Goal: Task Accomplishment & Management: Use online tool/utility

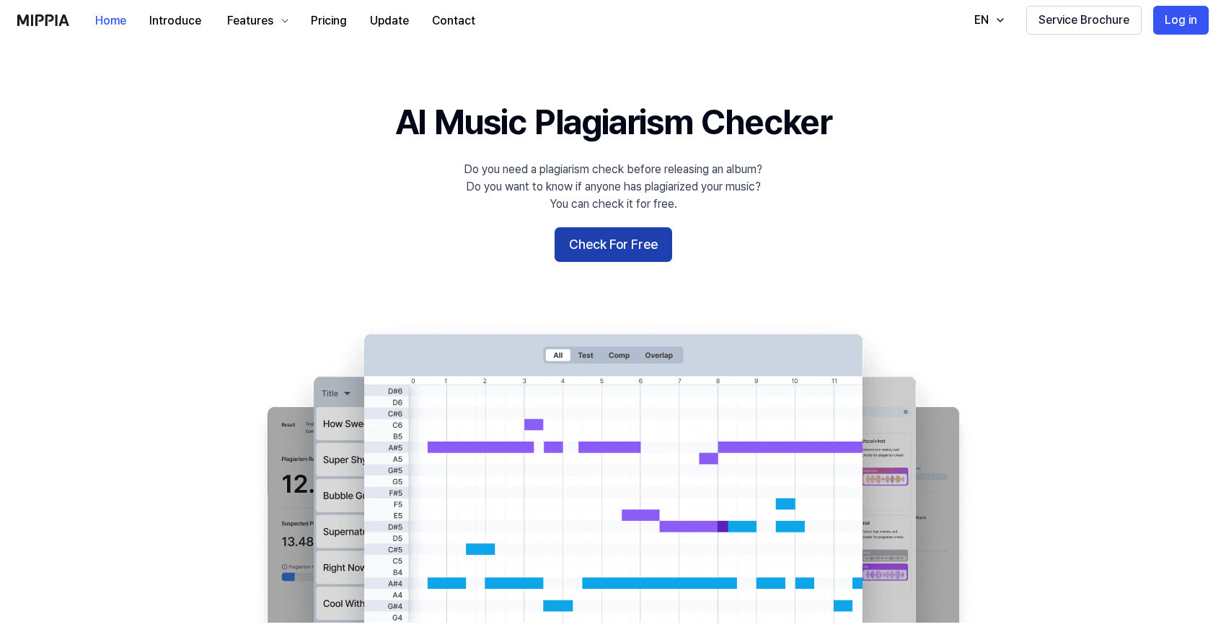
click at [617, 234] on button "Check For Free" at bounding box center [614, 244] width 118 height 35
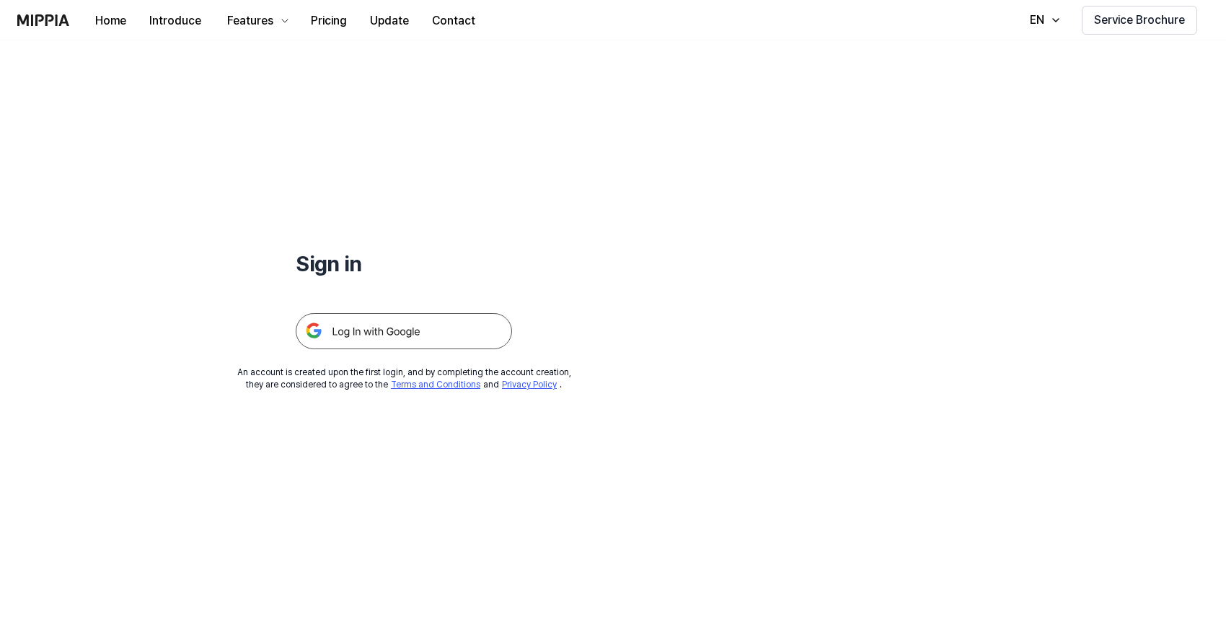
click at [456, 339] on img at bounding box center [404, 331] width 216 height 36
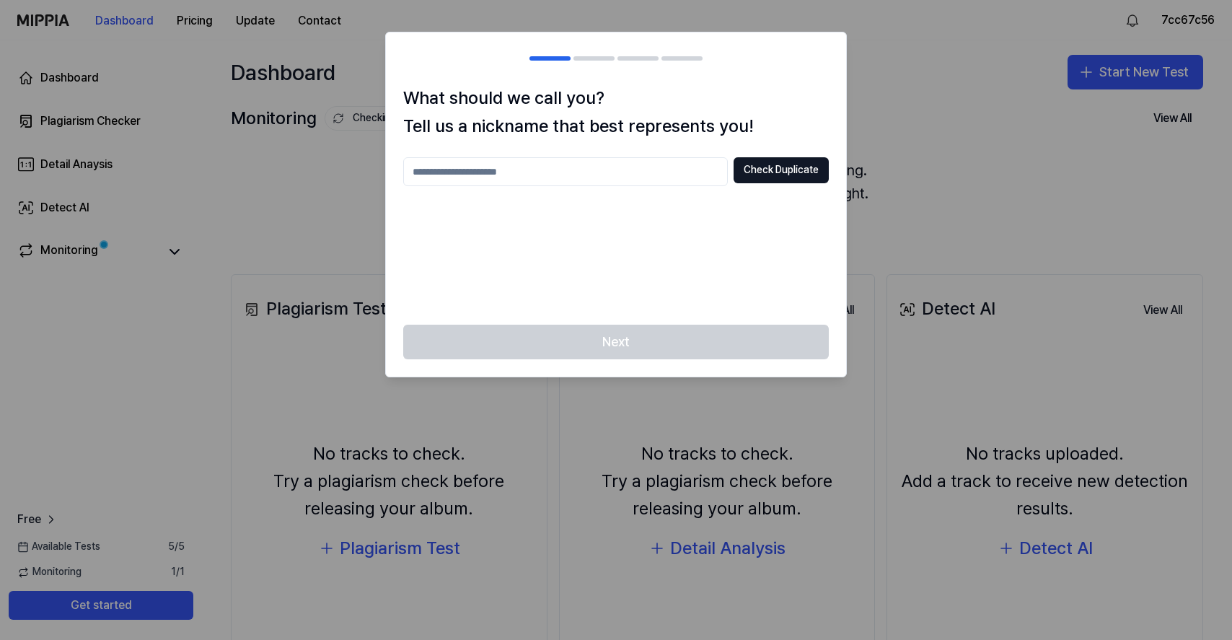
click at [918, 146] on div at bounding box center [616, 320] width 1232 height 640
click at [668, 40] on h2 at bounding box center [616, 58] width 460 height 52
click at [693, 211] on div "Check Duplicate" at bounding box center [615, 232] width 425 height 150
click at [650, 150] on div "What should we call you? Tell us a nickname that best represents you! Check Dup…" at bounding box center [616, 204] width 460 height 240
click at [676, 167] on input "text" at bounding box center [565, 171] width 325 height 29
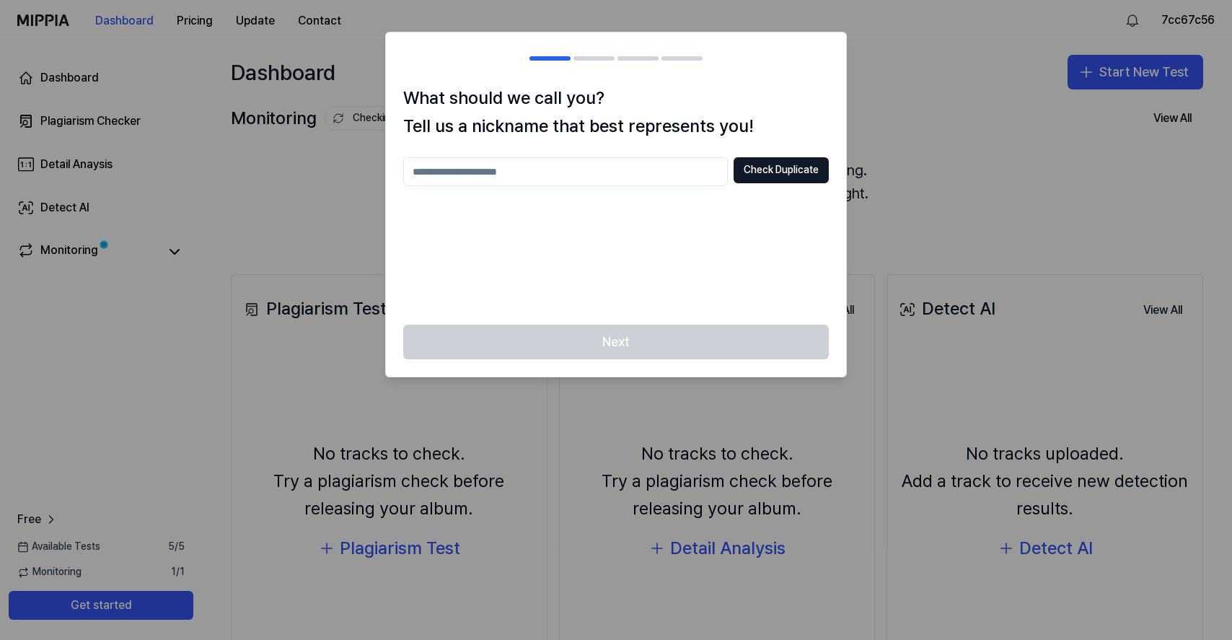
click at [640, 224] on div "Check Duplicate" at bounding box center [615, 232] width 425 height 150
click at [611, 180] on input "text" at bounding box center [565, 171] width 325 height 29
type input "*"
click at [762, 169] on button "Check Duplicate" at bounding box center [780, 170] width 95 height 26
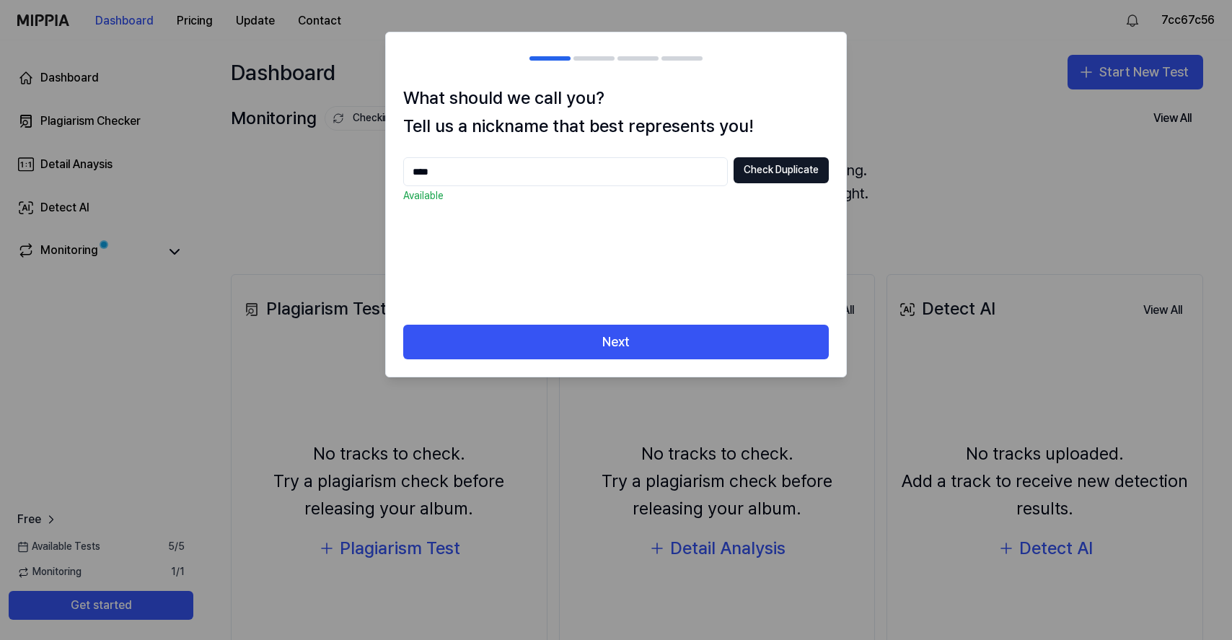
click at [619, 173] on input "****" at bounding box center [565, 171] width 325 height 29
type input "*"
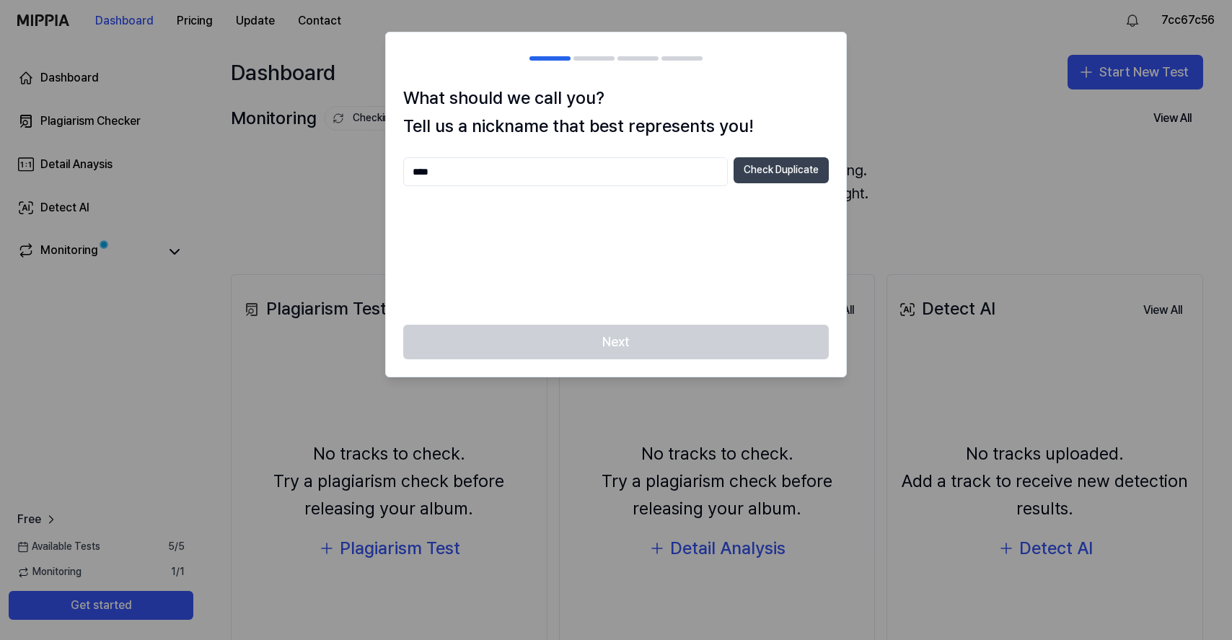
click at [758, 159] on button "Check Duplicate" at bounding box center [780, 170] width 95 height 26
click at [755, 175] on button "Check Duplicate" at bounding box center [780, 170] width 95 height 26
click at [666, 164] on input "****" at bounding box center [565, 171] width 325 height 29
click at [661, 165] on input "****" at bounding box center [565, 171] width 325 height 29
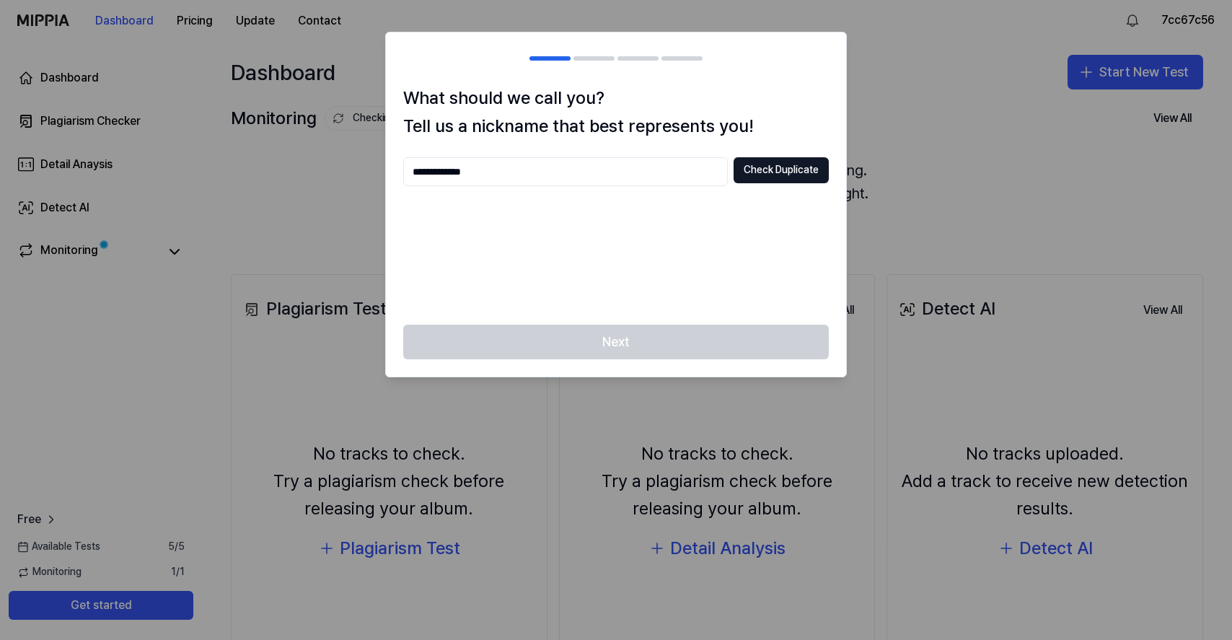
type input "**********"
click at [782, 173] on button "Check Duplicate" at bounding box center [780, 170] width 95 height 26
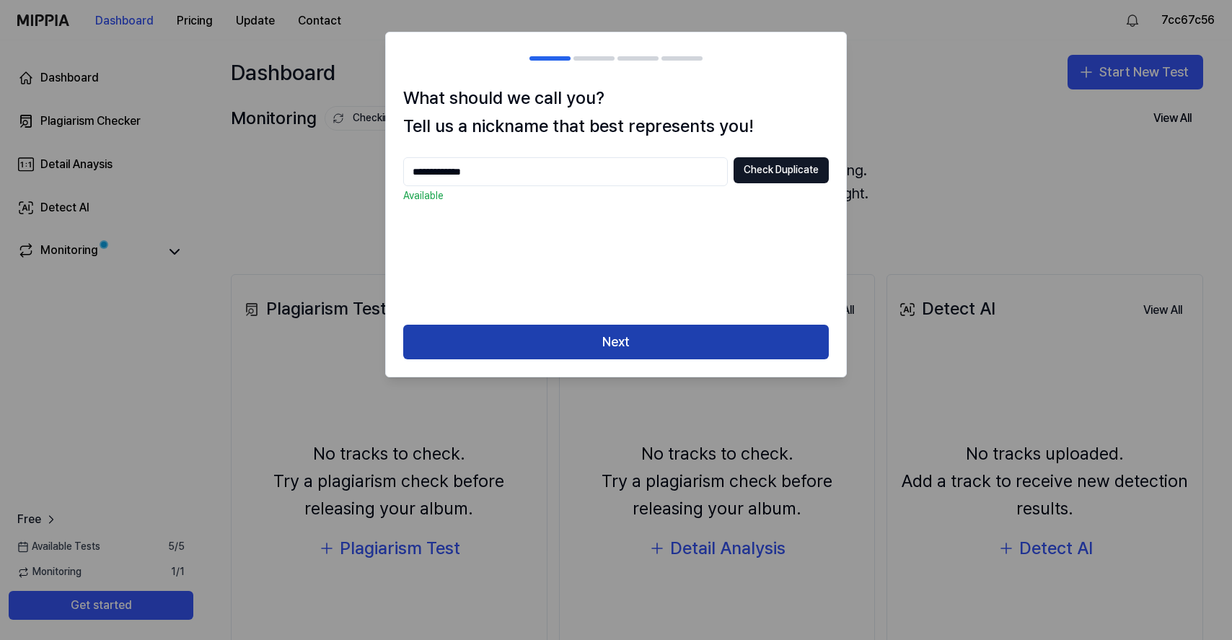
click at [724, 340] on button "Next" at bounding box center [615, 342] width 425 height 35
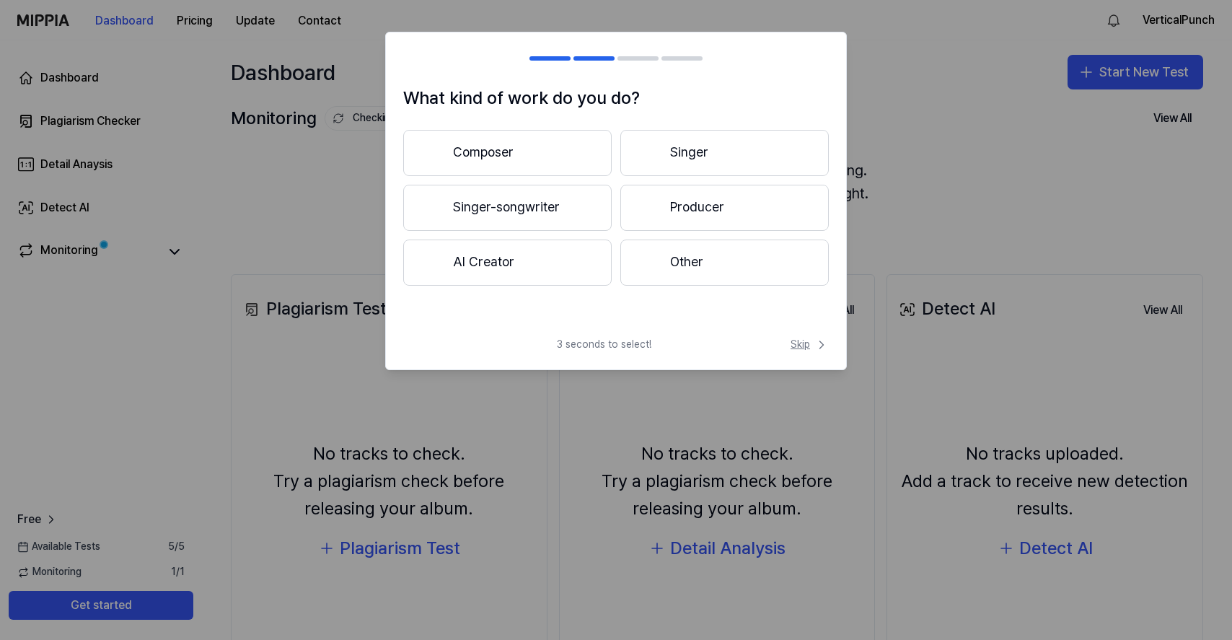
click at [800, 343] on span "Skip" at bounding box center [809, 345] width 38 height 14
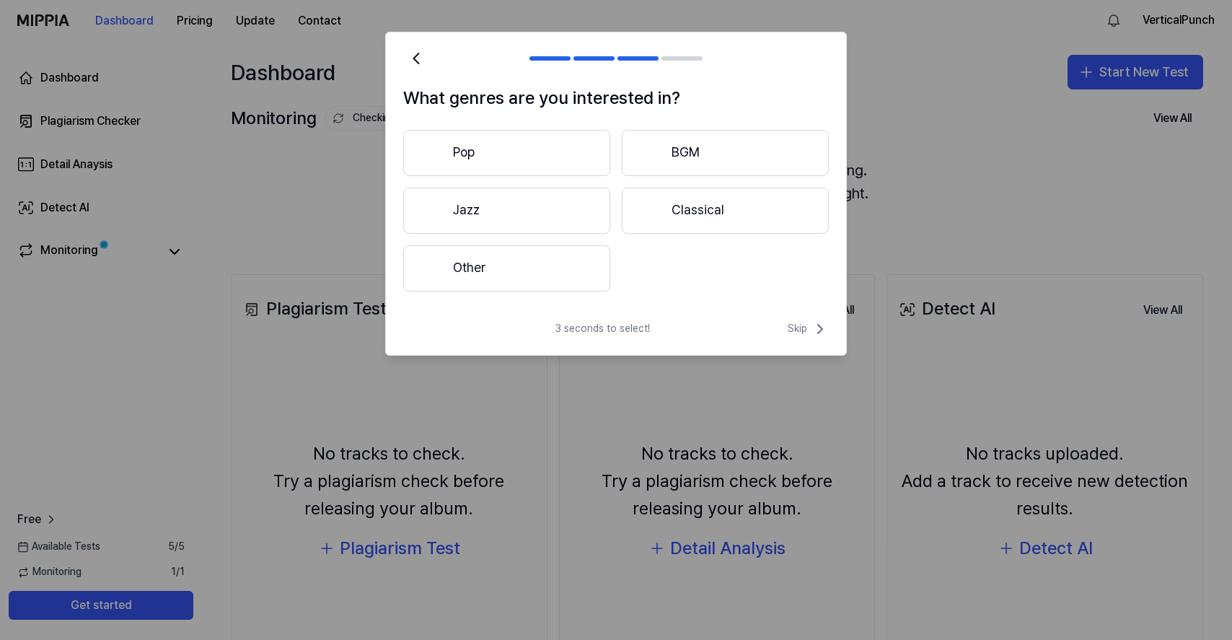
click at [800, 343] on div "3 seconds to select! Skip" at bounding box center [616, 337] width 460 height 35
click at [806, 335] on span "Skip" at bounding box center [808, 328] width 41 height 17
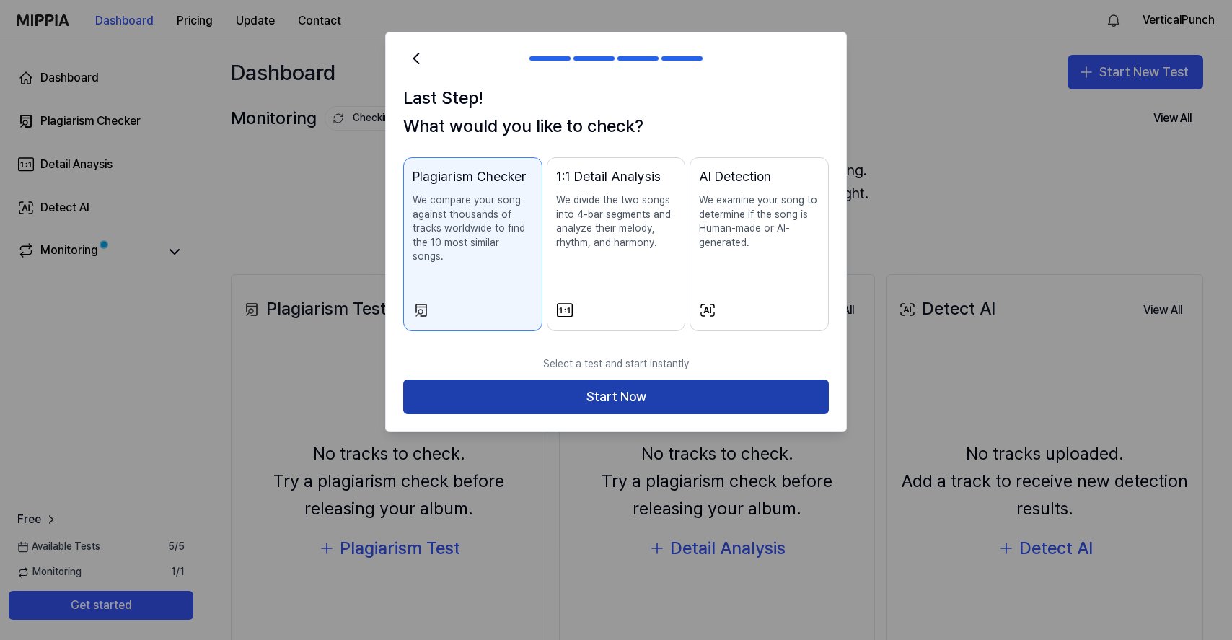
click at [697, 380] on button "Start Now" at bounding box center [615, 396] width 425 height 35
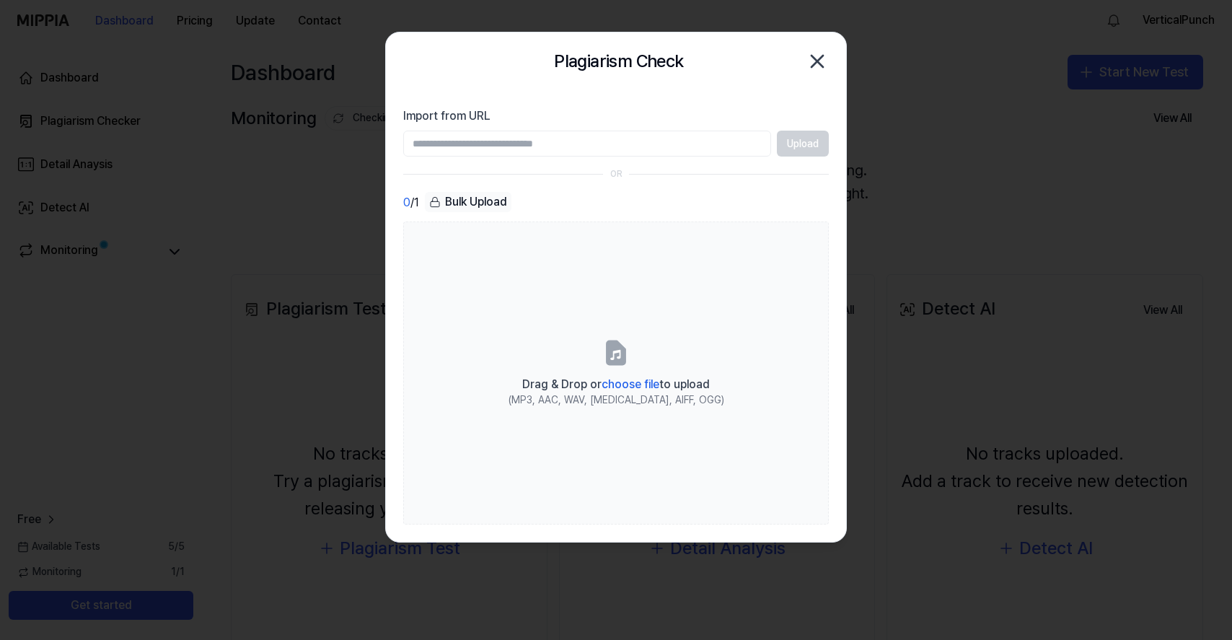
click at [795, 142] on div "Upload" at bounding box center [615, 144] width 425 height 26
click at [725, 149] on input "Import from URL" at bounding box center [587, 144] width 368 height 26
paste input "**********"
type input "**********"
click at [809, 149] on button "Upload" at bounding box center [803, 144] width 52 height 26
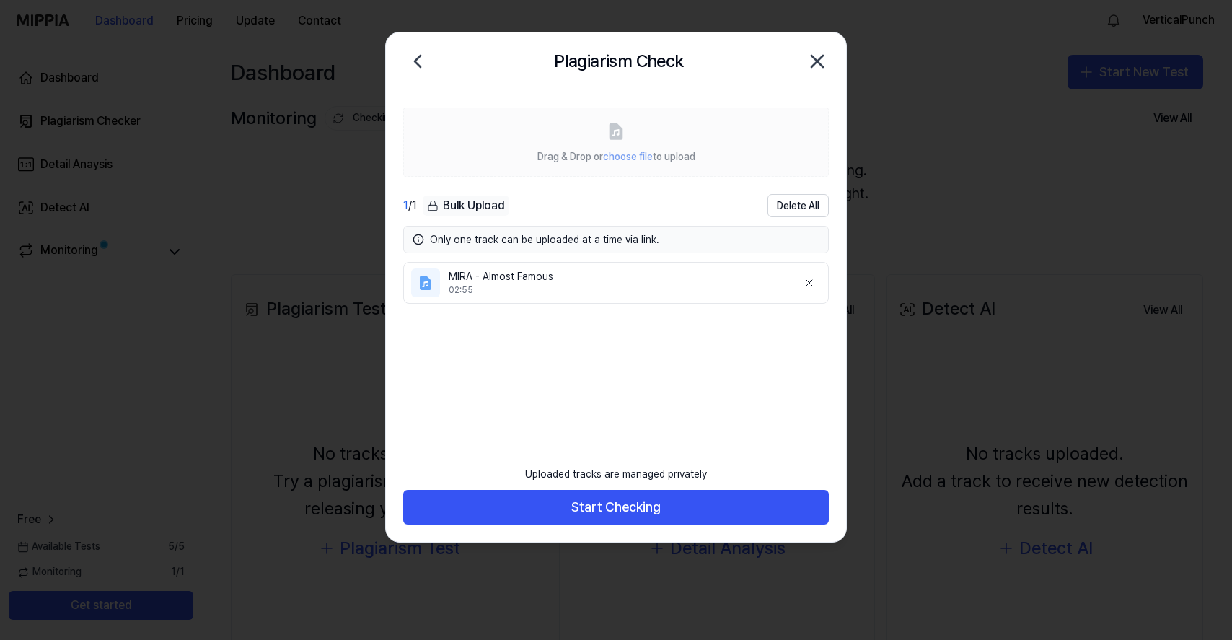
click at [713, 486] on footer "Uploaded tracks are managed privately Start Checking" at bounding box center [615, 492] width 425 height 66
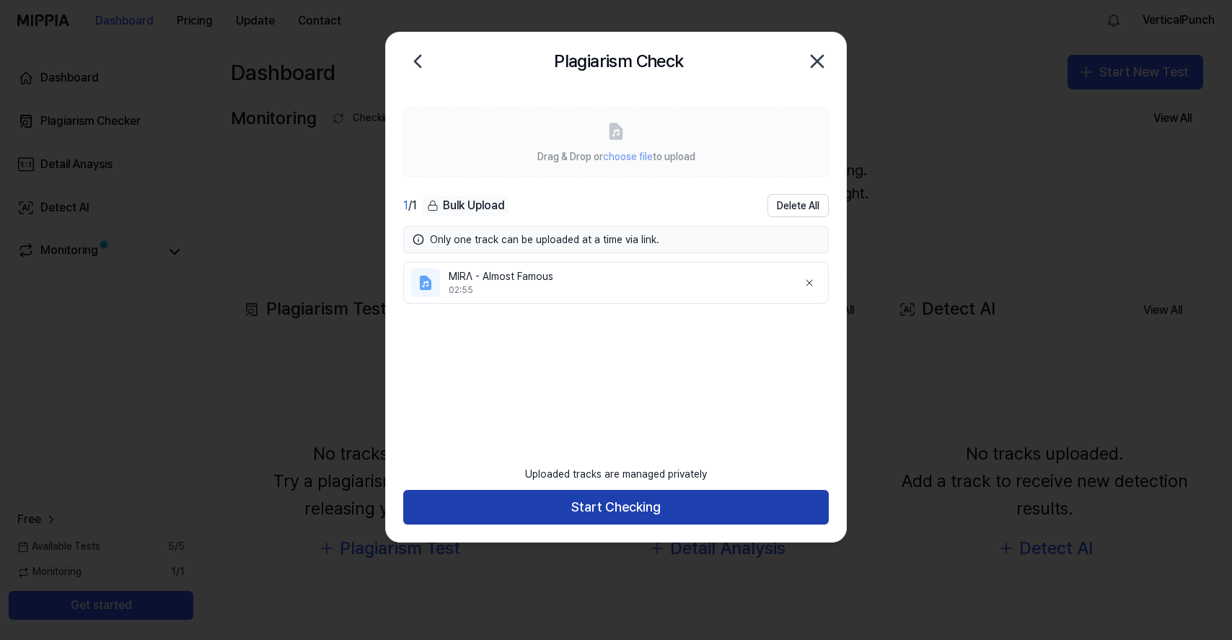
click at [713, 501] on button "Start Checking" at bounding box center [615, 507] width 425 height 35
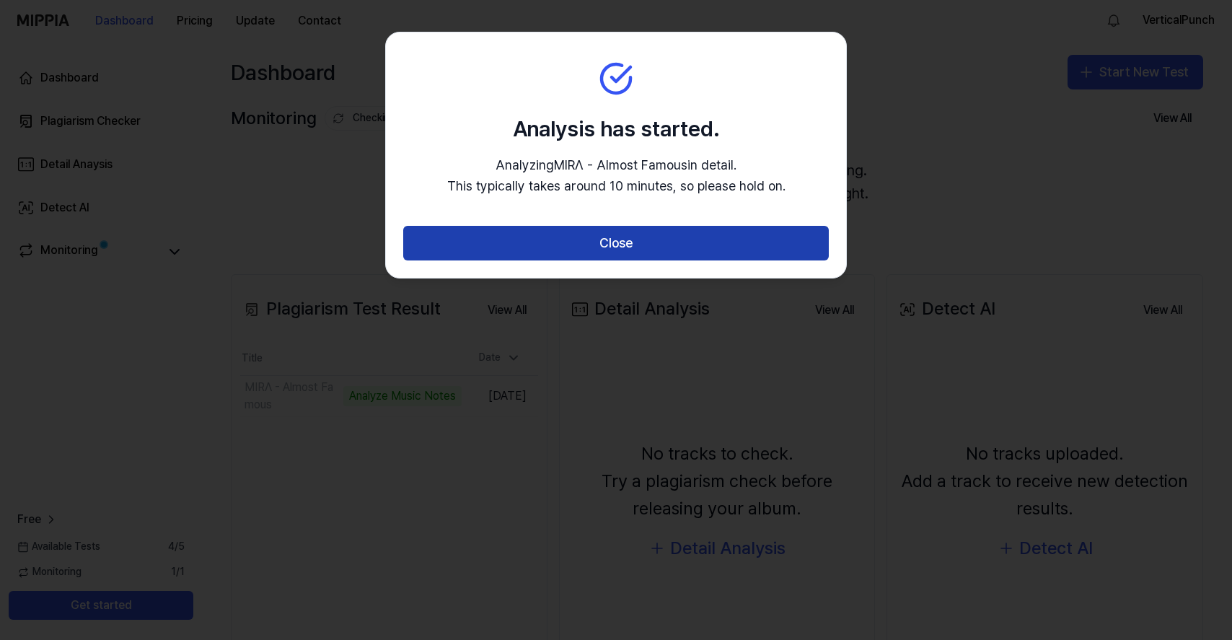
click at [724, 243] on button "Close" at bounding box center [615, 243] width 425 height 35
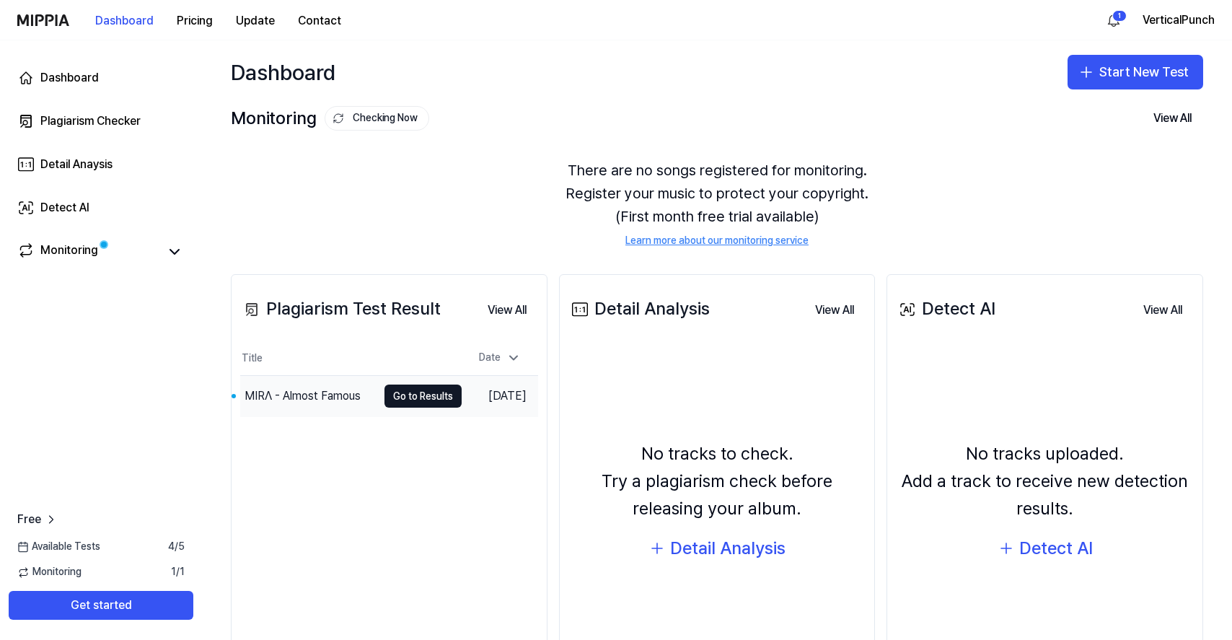
click at [350, 390] on div "MIRΛ - Almost Famous" at bounding box center [302, 395] width 116 height 17
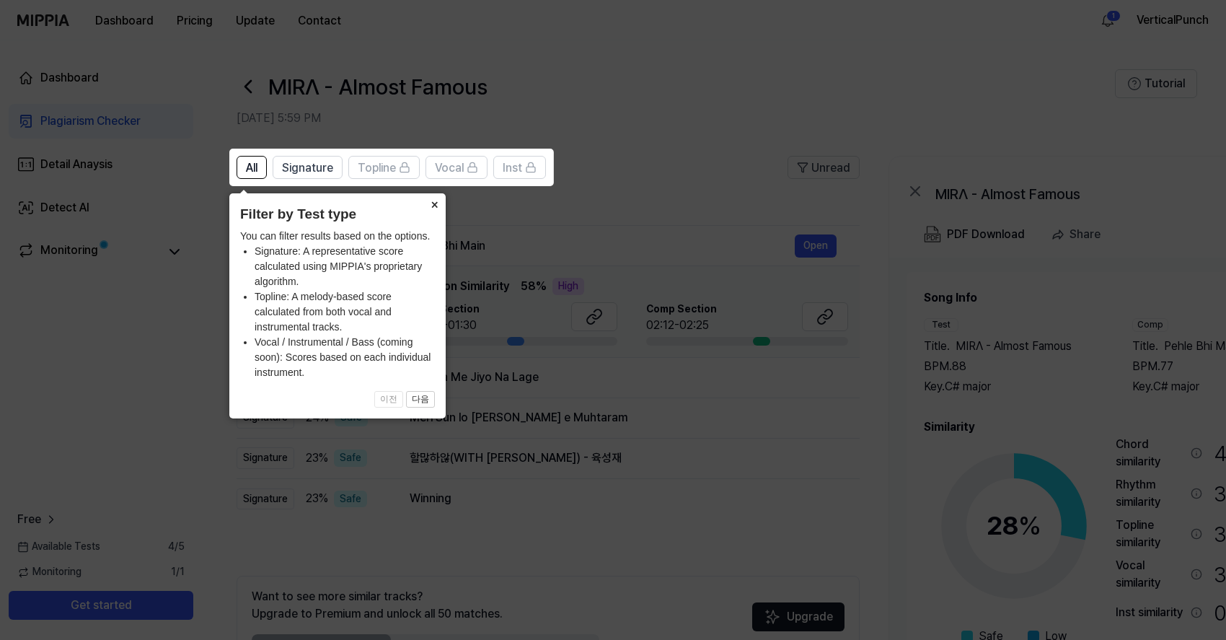
click at [435, 203] on button "×" at bounding box center [434, 203] width 23 height 20
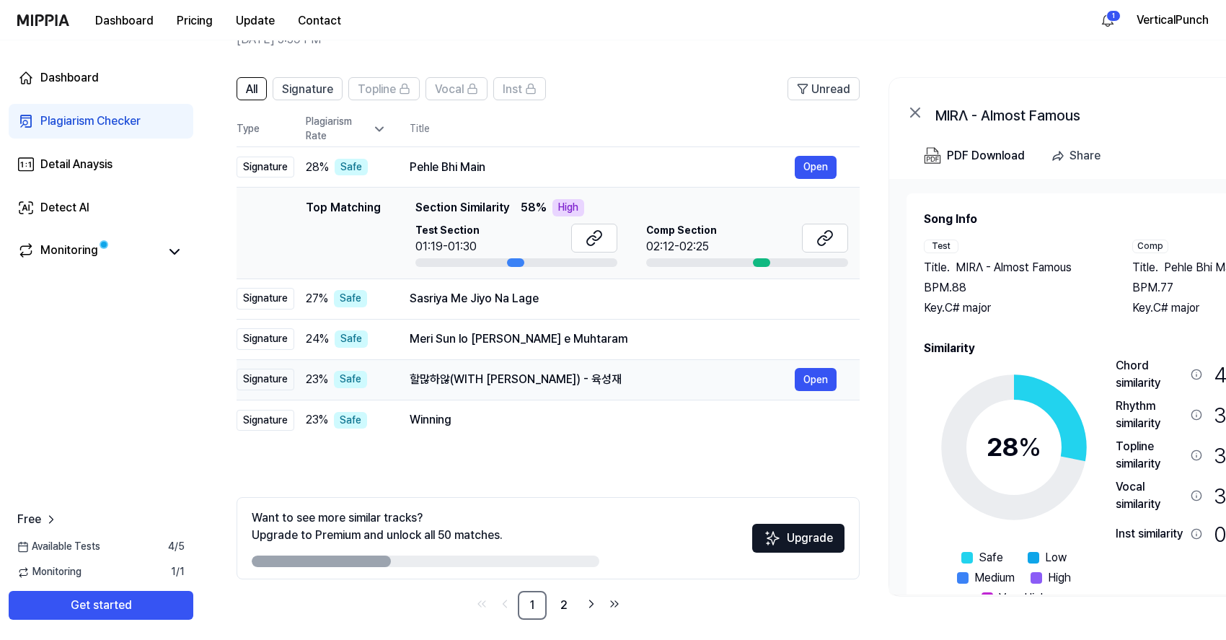
scroll to position [87, 0]
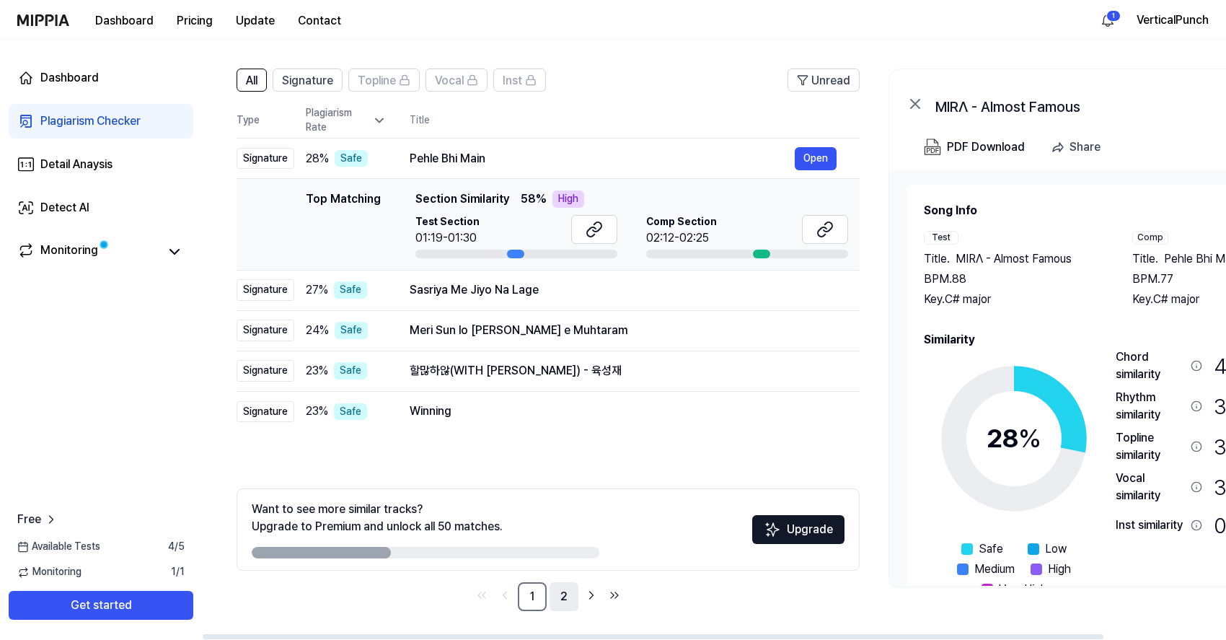
click at [563, 596] on link "2" at bounding box center [564, 596] width 29 height 29
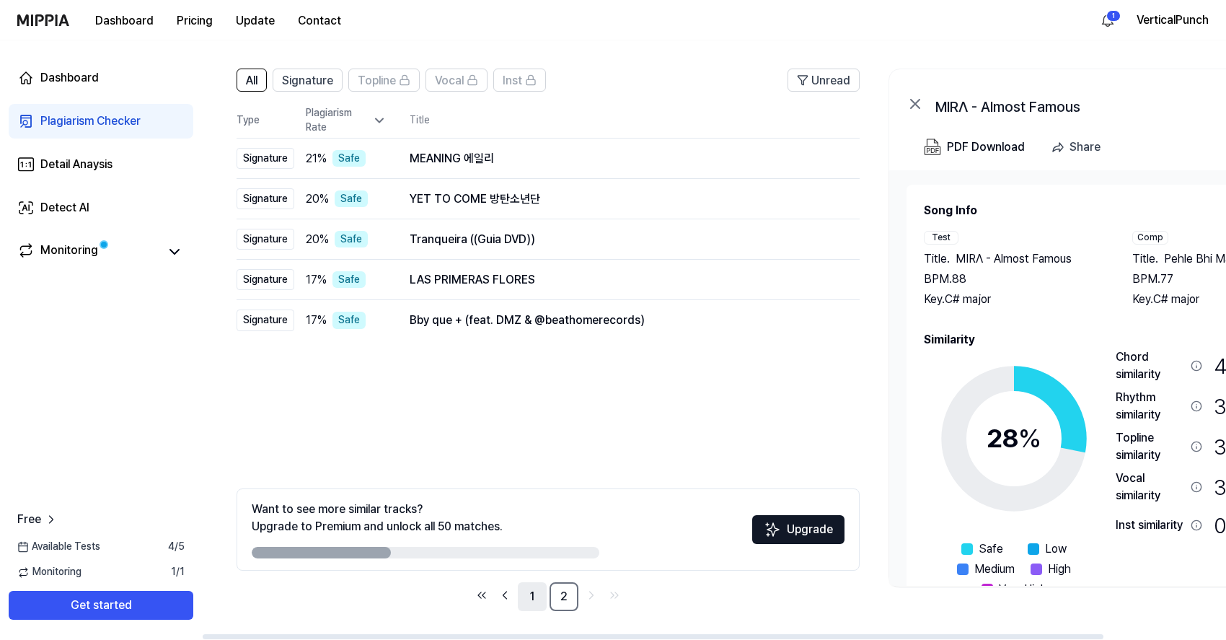
click at [541, 596] on link "1" at bounding box center [532, 596] width 29 height 29
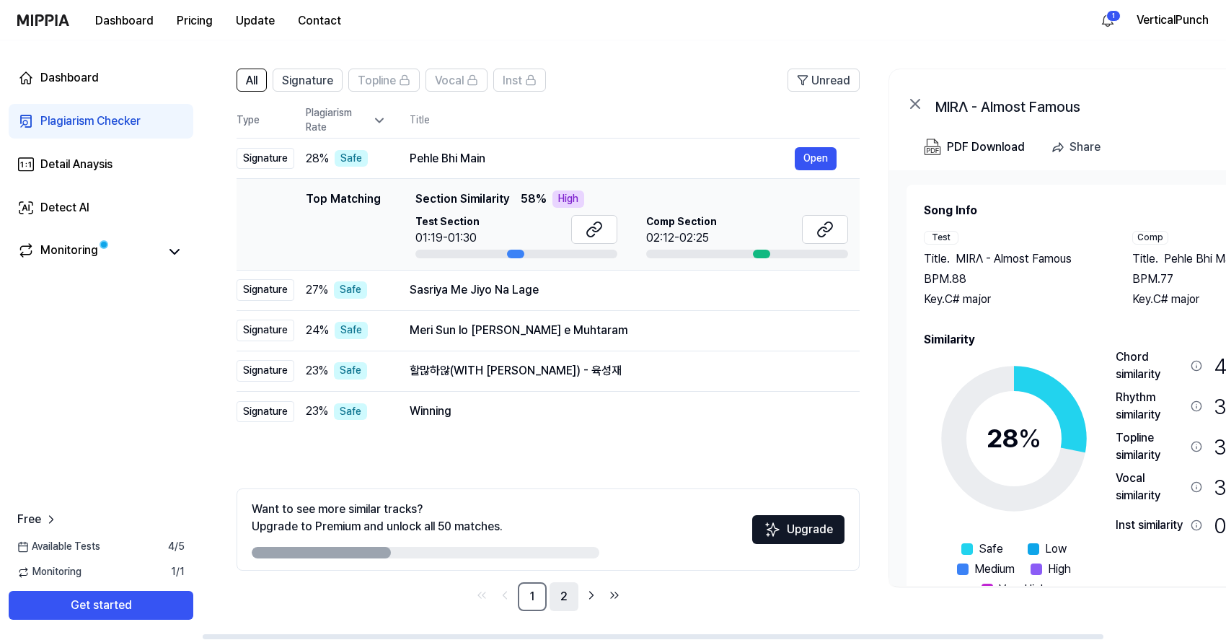
click at [563, 594] on link "2" at bounding box center [564, 596] width 29 height 29
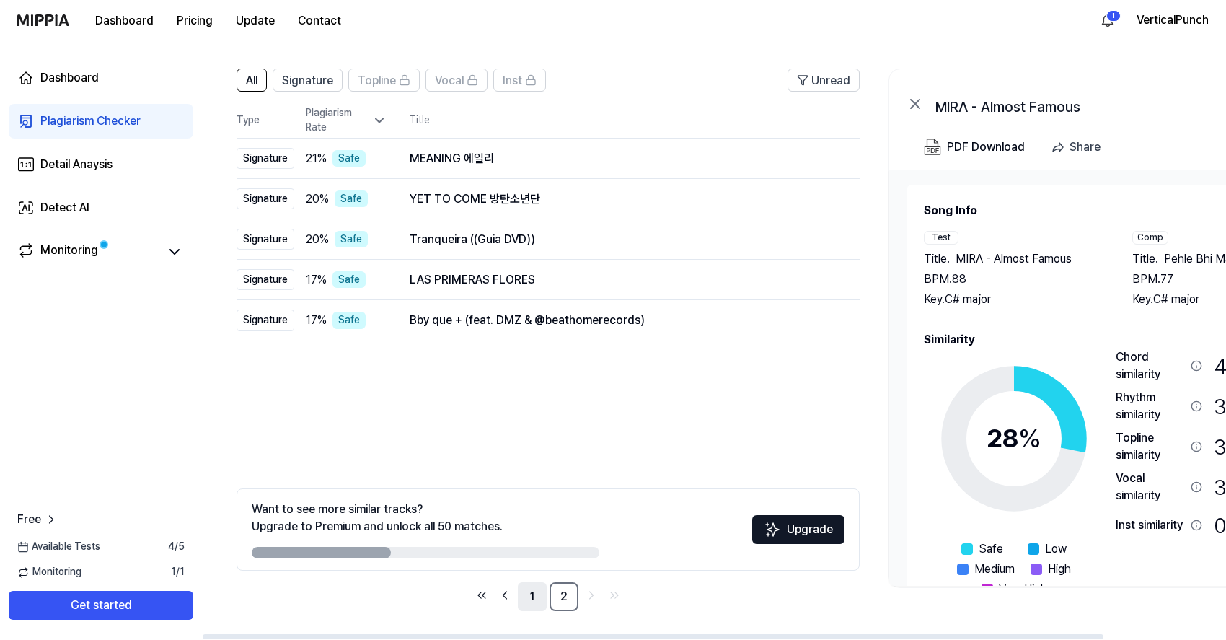
click at [542, 589] on link "1" at bounding box center [532, 596] width 29 height 29
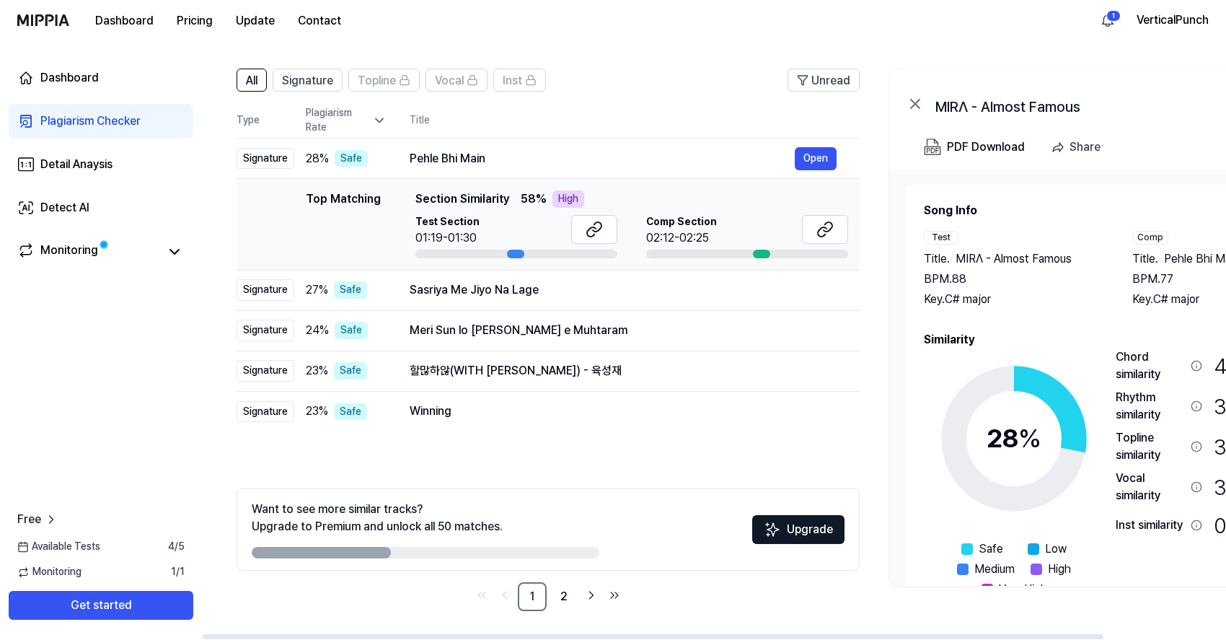
click at [327, 115] on div "Plagiarism Rate" at bounding box center [346, 120] width 81 height 28
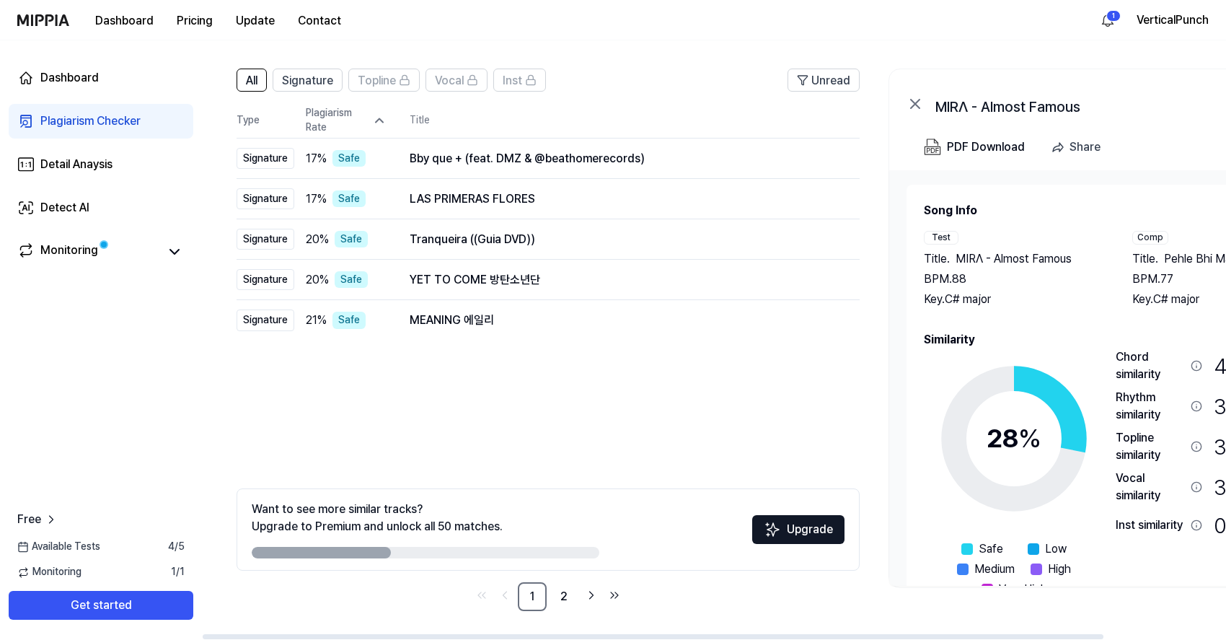
click at [327, 115] on div "Plagiarism Rate" at bounding box center [346, 120] width 81 height 28
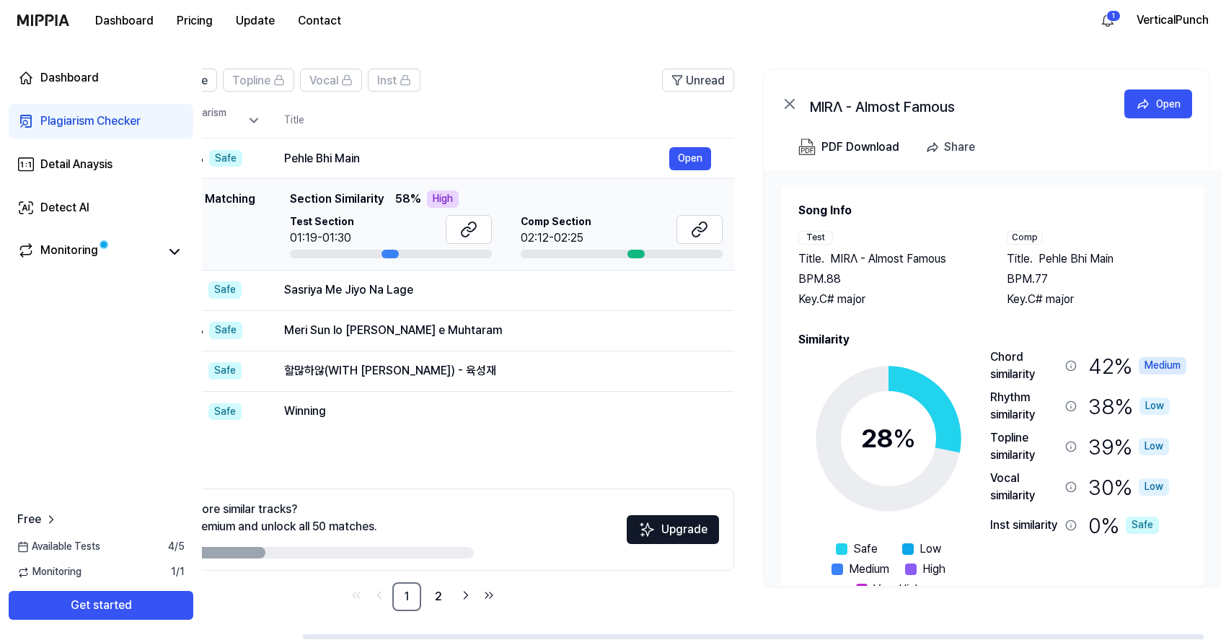
scroll to position [0, 128]
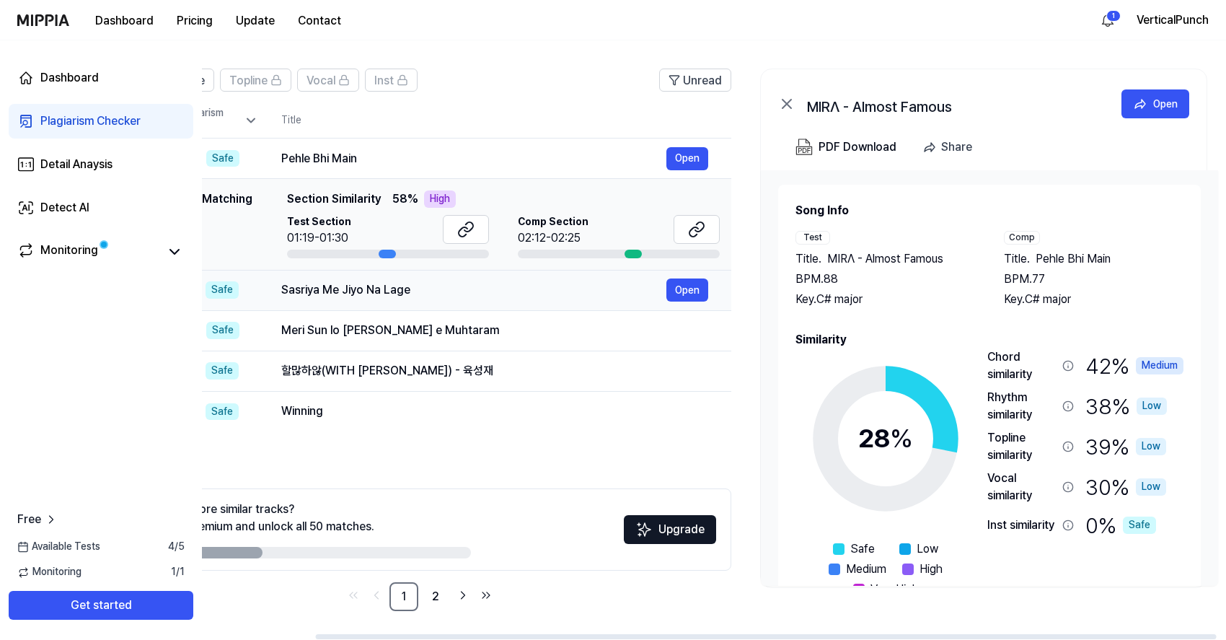
click at [422, 291] on div "Sasriya Me Jiyo Na Lage" at bounding box center [473, 289] width 385 height 17
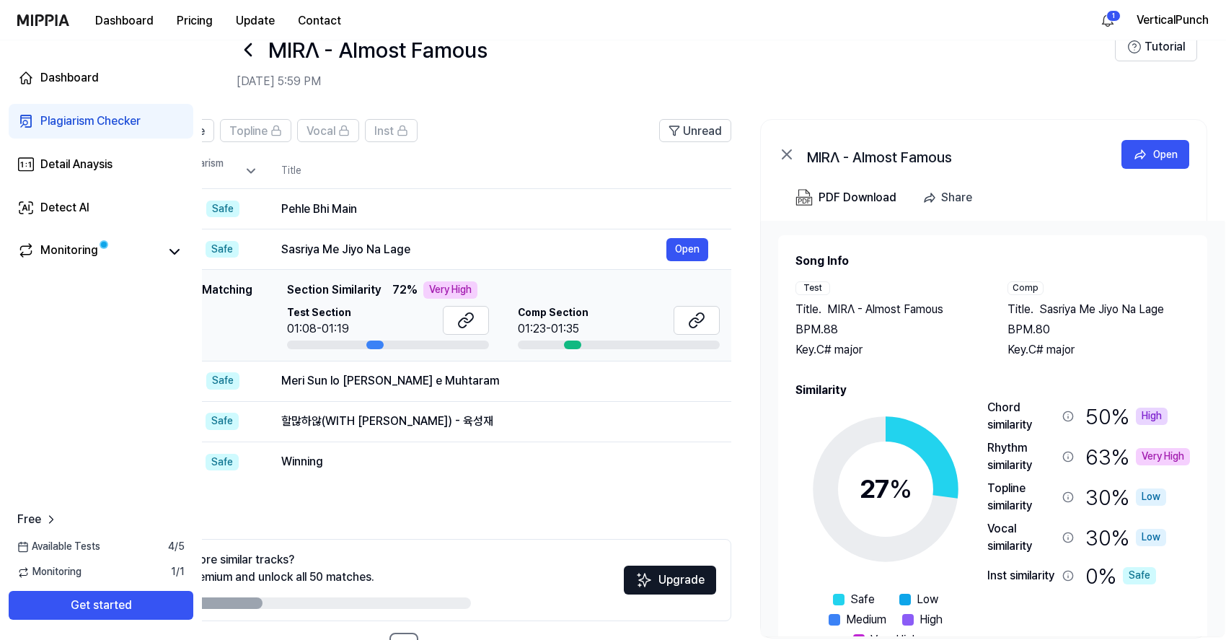
scroll to position [35, 0]
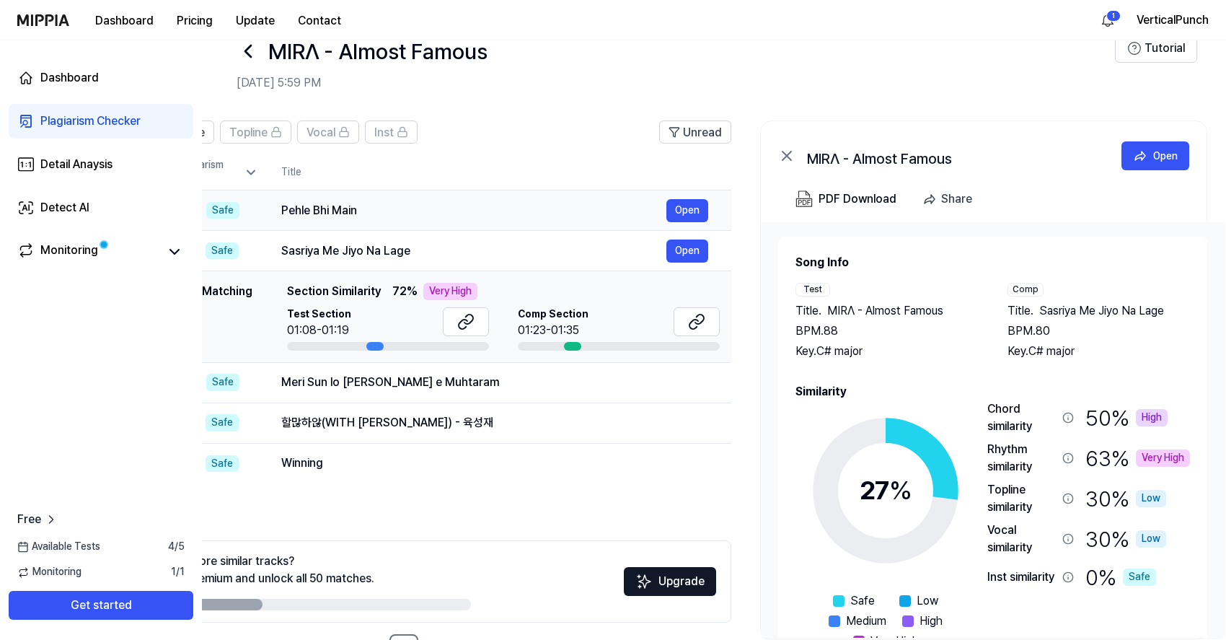
click at [410, 221] on div "Pehle Bhi Main Open" at bounding box center [494, 210] width 427 height 23
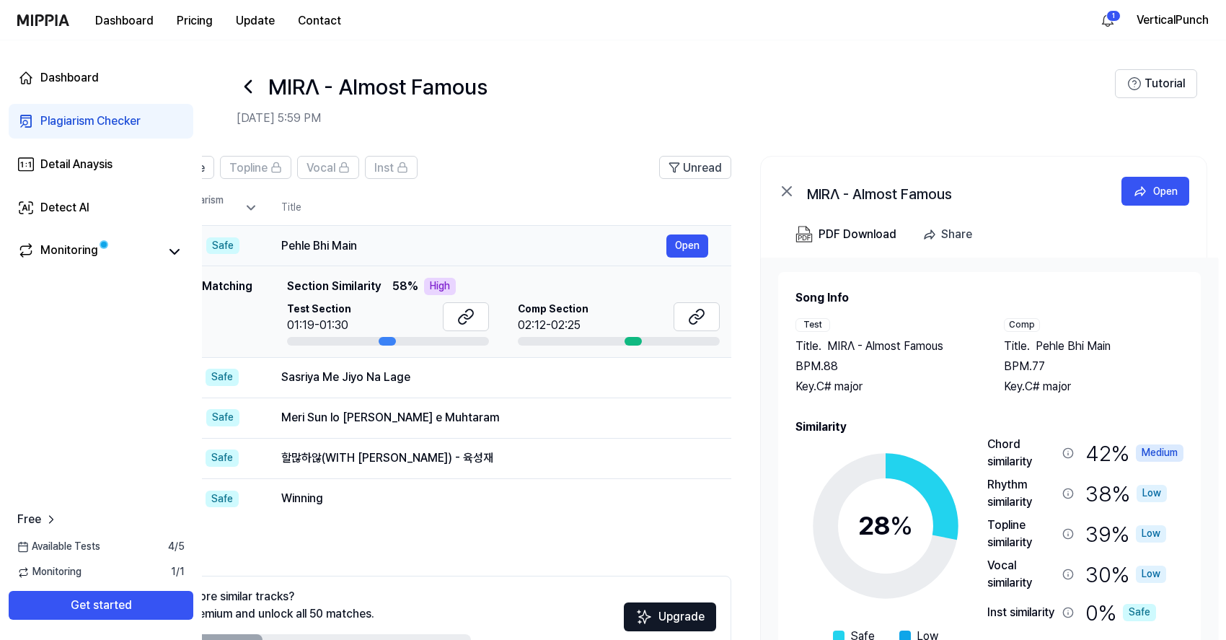
scroll to position [0, 138]
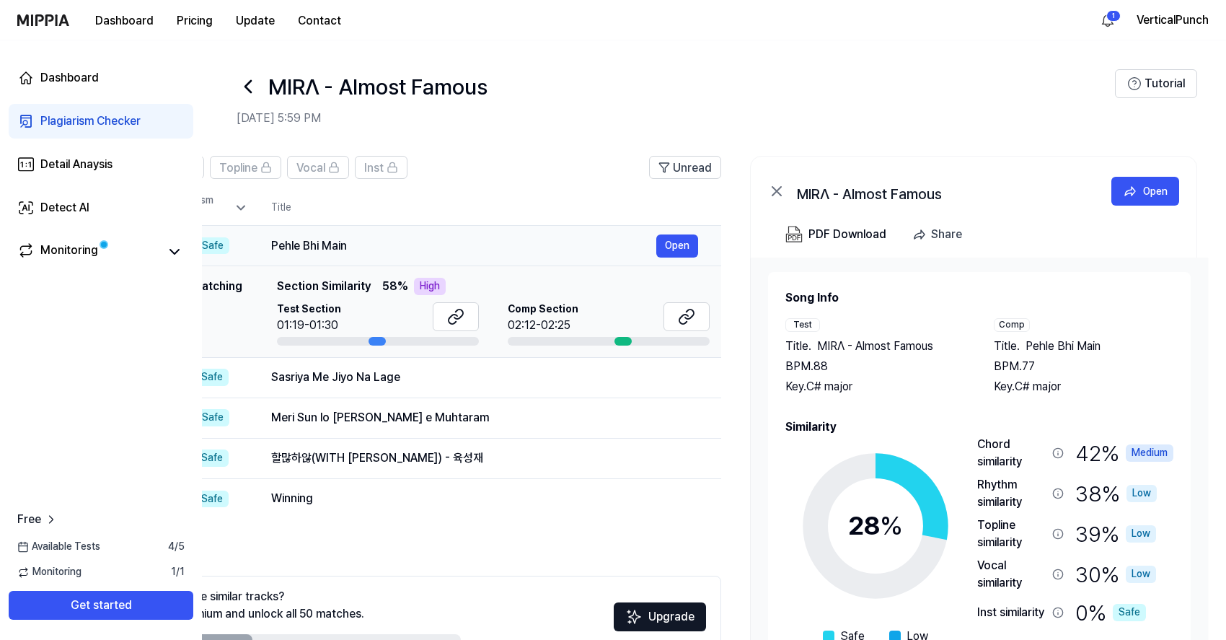
click at [361, 240] on div "Pehle Bhi Main" at bounding box center [463, 245] width 385 height 17
click at [347, 242] on div "Pehle Bhi Main" at bounding box center [463, 245] width 385 height 17
click at [295, 238] on div "Pehle Bhi Main" at bounding box center [463, 245] width 385 height 17
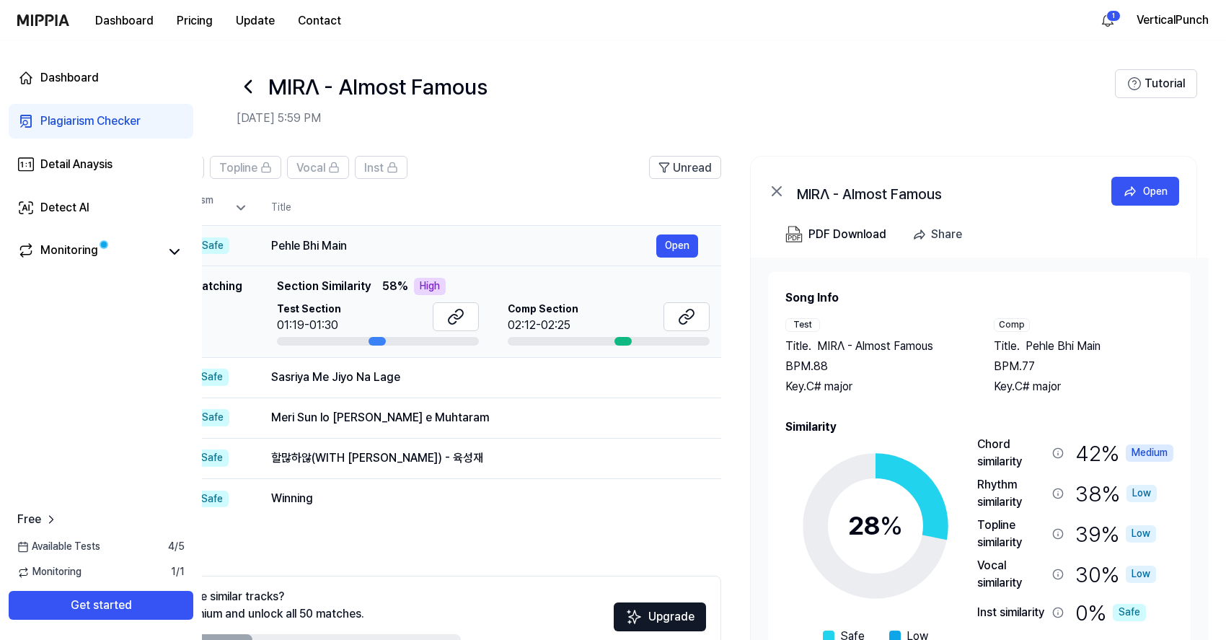
click at [295, 238] on div "Pehle Bhi Main" at bounding box center [463, 245] width 385 height 17
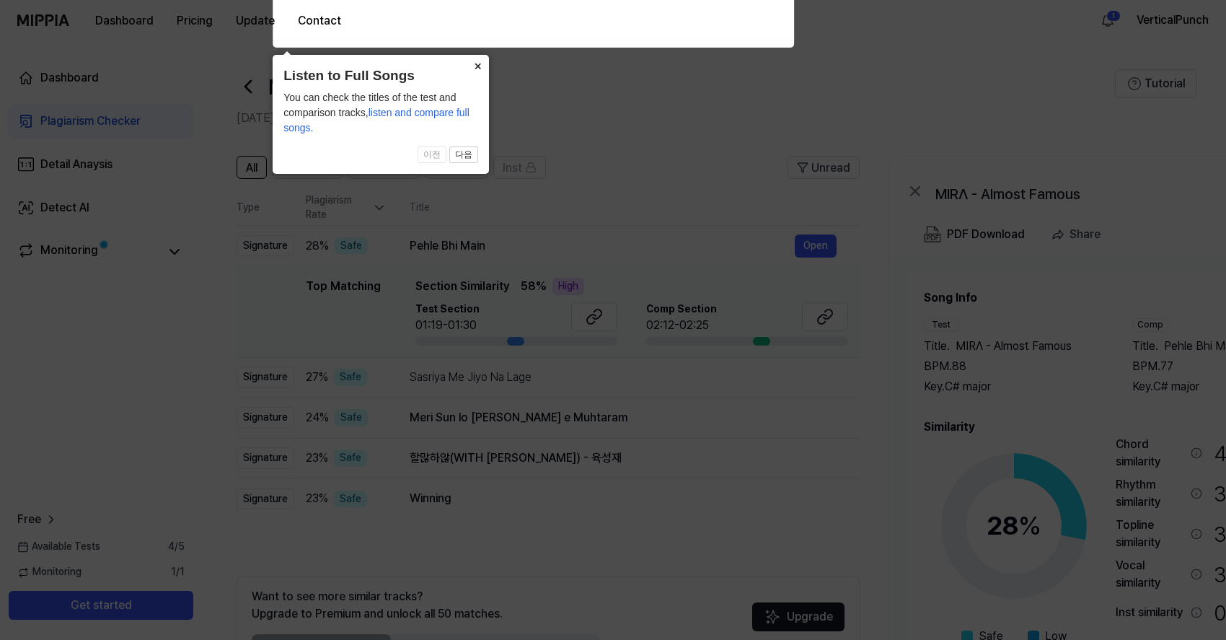
click at [478, 68] on button "×" at bounding box center [477, 65] width 23 height 20
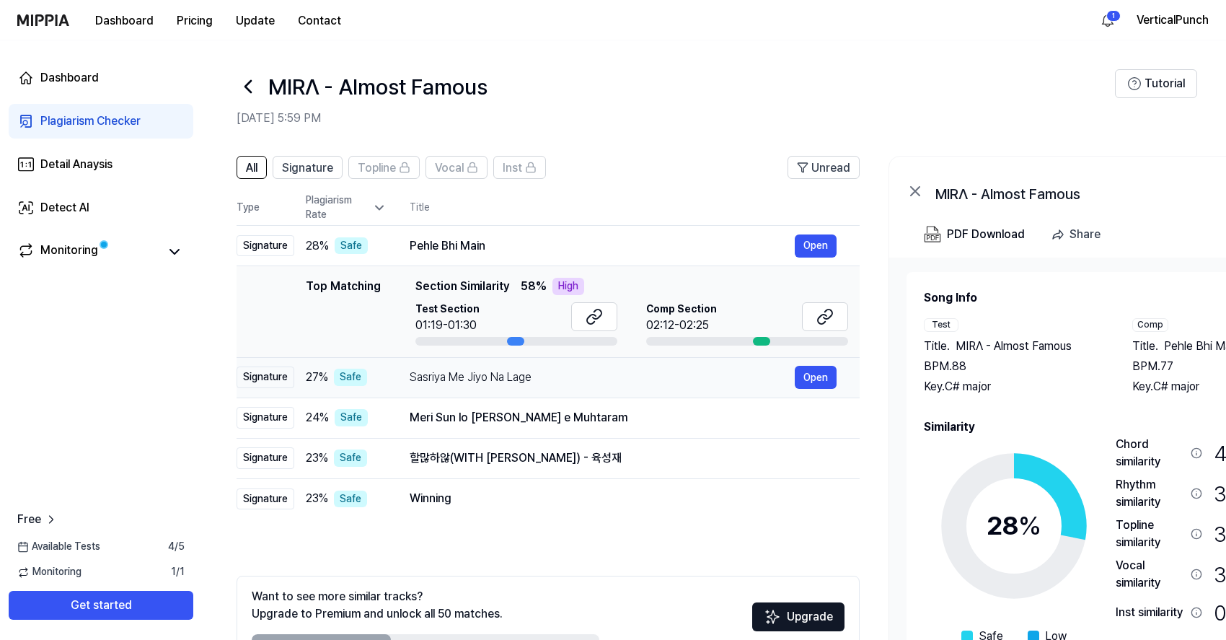
click at [410, 379] on div "Sasriya Me Jiyo Na Lage" at bounding box center [602, 377] width 385 height 17
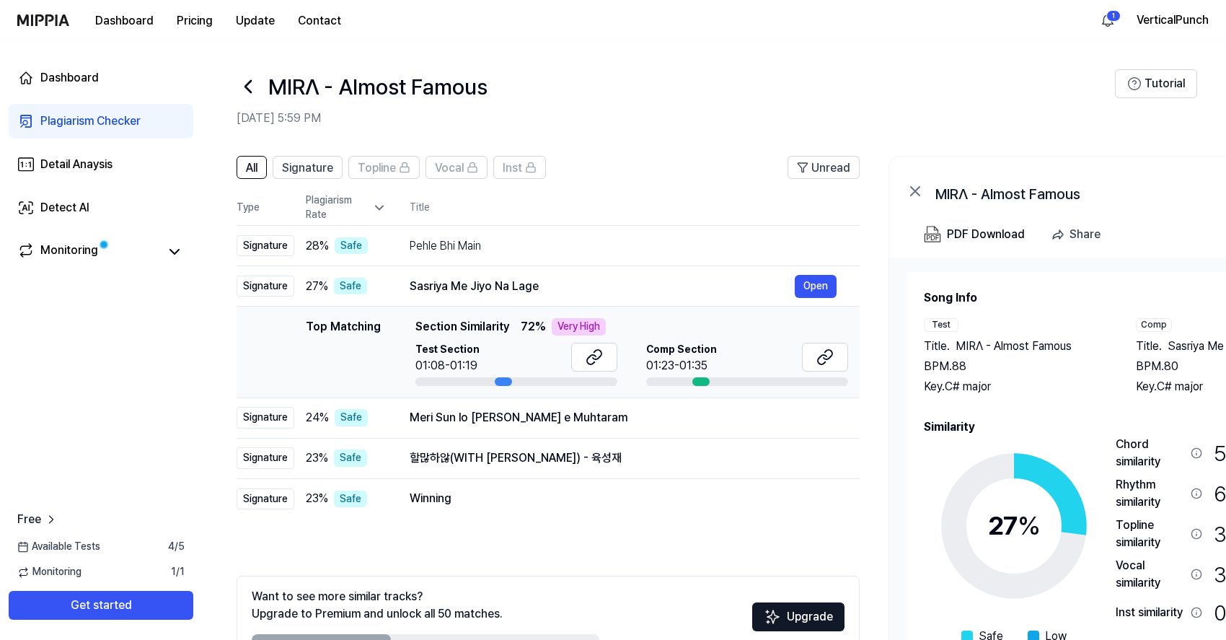
click at [399, 314] on td "Top Matching Top Matching Section Similarity 72 % Very High Test Section 01:08-…" at bounding box center [548, 352] width 623 height 92
click at [398, 289] on td "Sasriya Me Jiyo Na Lage Open" at bounding box center [623, 286] width 473 height 40
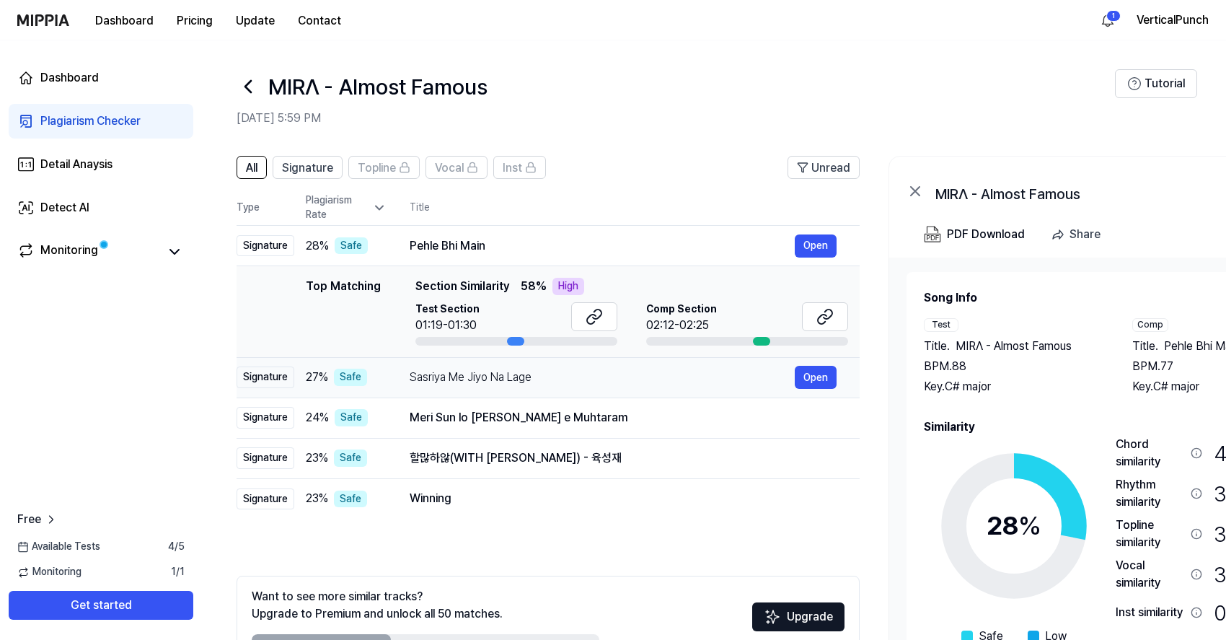
click at [397, 361] on td "Sasriya Me Jiyo Na Lage Open" at bounding box center [623, 377] width 473 height 40
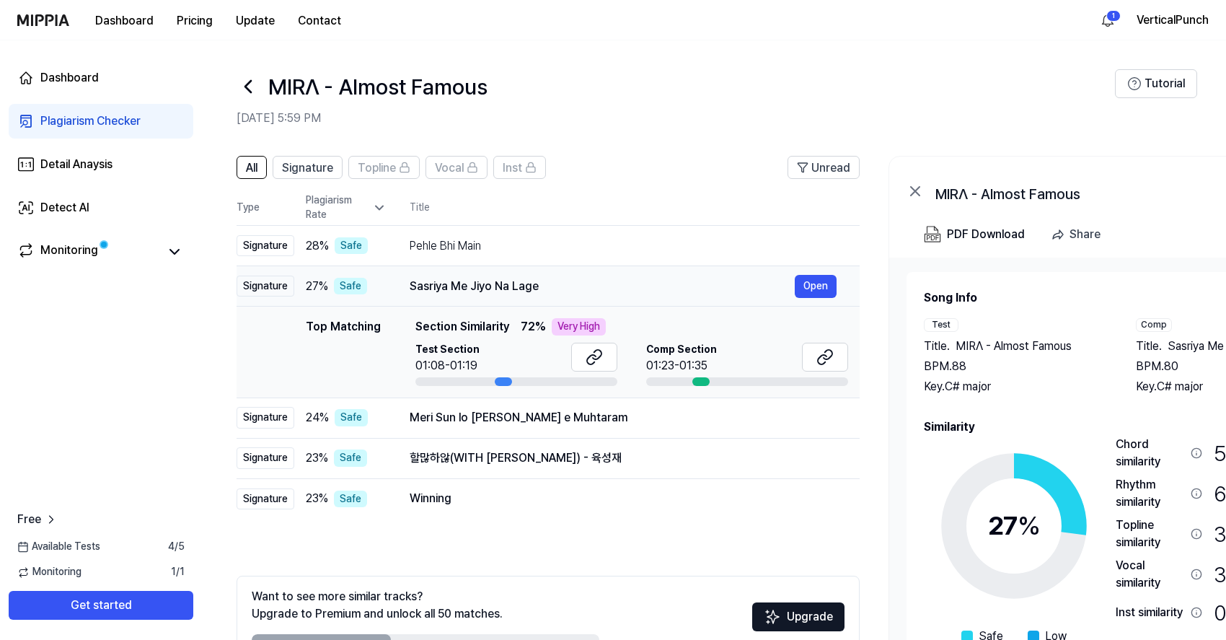
click at [397, 294] on td "Sasriya Me Jiyo Na Lage Open" at bounding box center [623, 286] width 473 height 40
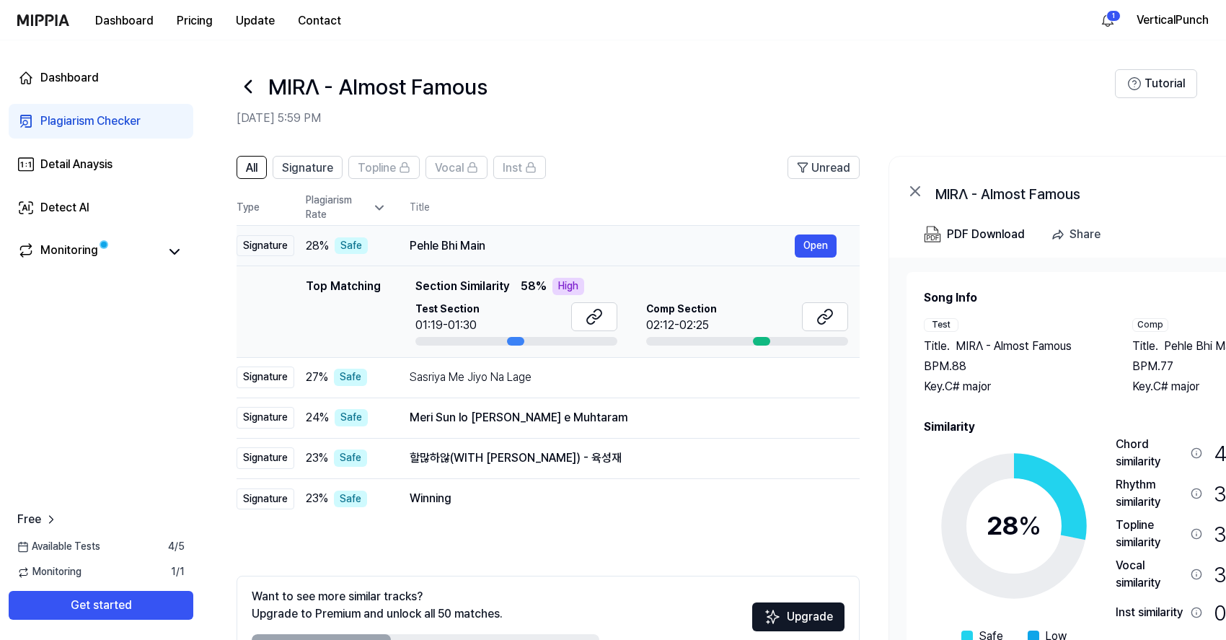
click at [393, 256] on td "Pehle Bhi Main Open" at bounding box center [623, 246] width 473 height 40
click at [400, 402] on td "Meri Sun lo Sada Murshid e Muhtaram Open" at bounding box center [623, 417] width 473 height 40
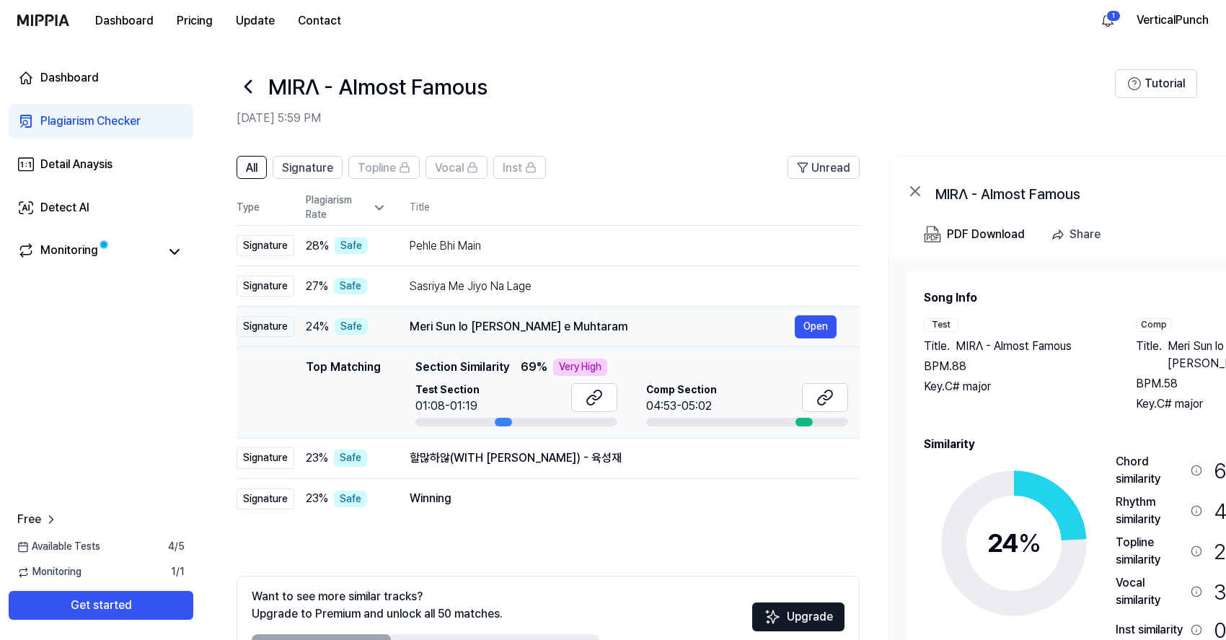
click at [387, 322] on td "Meri Sun lo Sada Murshid e Muhtaram Open" at bounding box center [623, 326] width 473 height 40
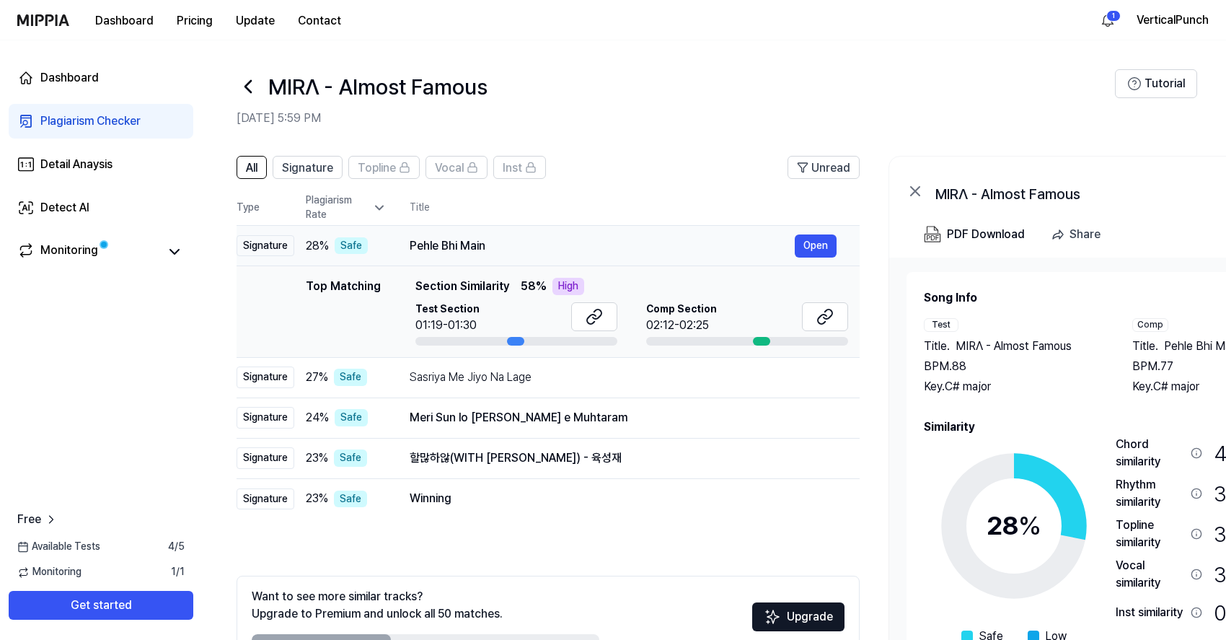
click at [392, 261] on td "Pehle Bhi Main Open" at bounding box center [623, 246] width 473 height 40
click at [381, 204] on icon at bounding box center [379, 207] width 14 height 14
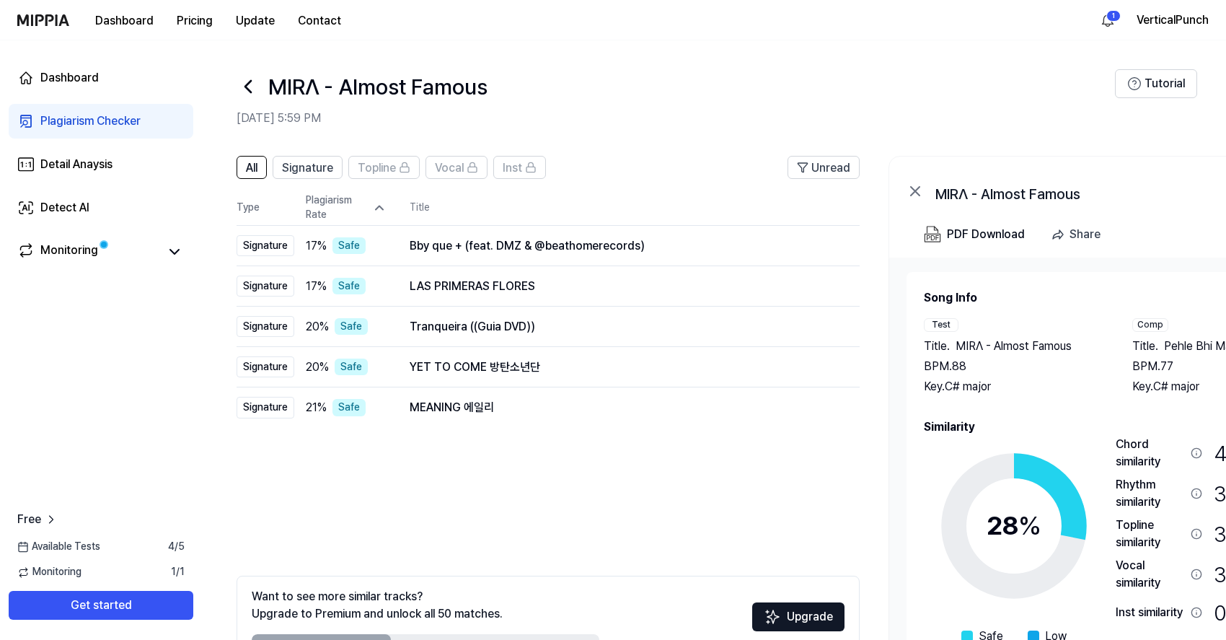
click at [381, 204] on icon at bounding box center [379, 207] width 14 height 14
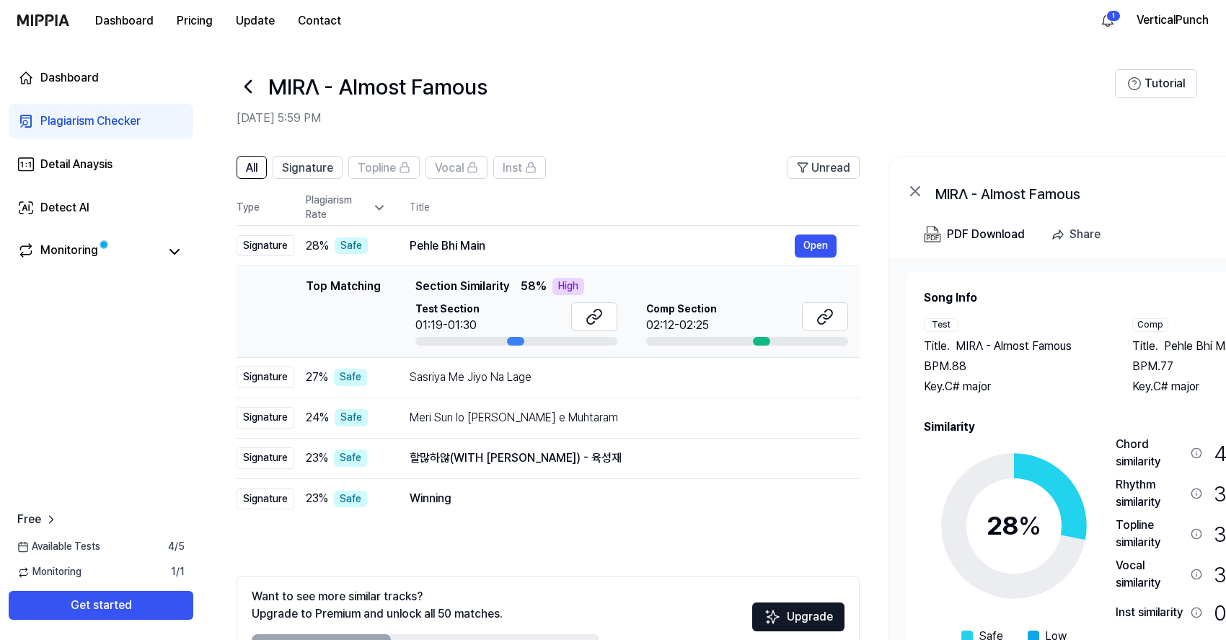
click at [382, 204] on icon at bounding box center [379, 207] width 14 height 14
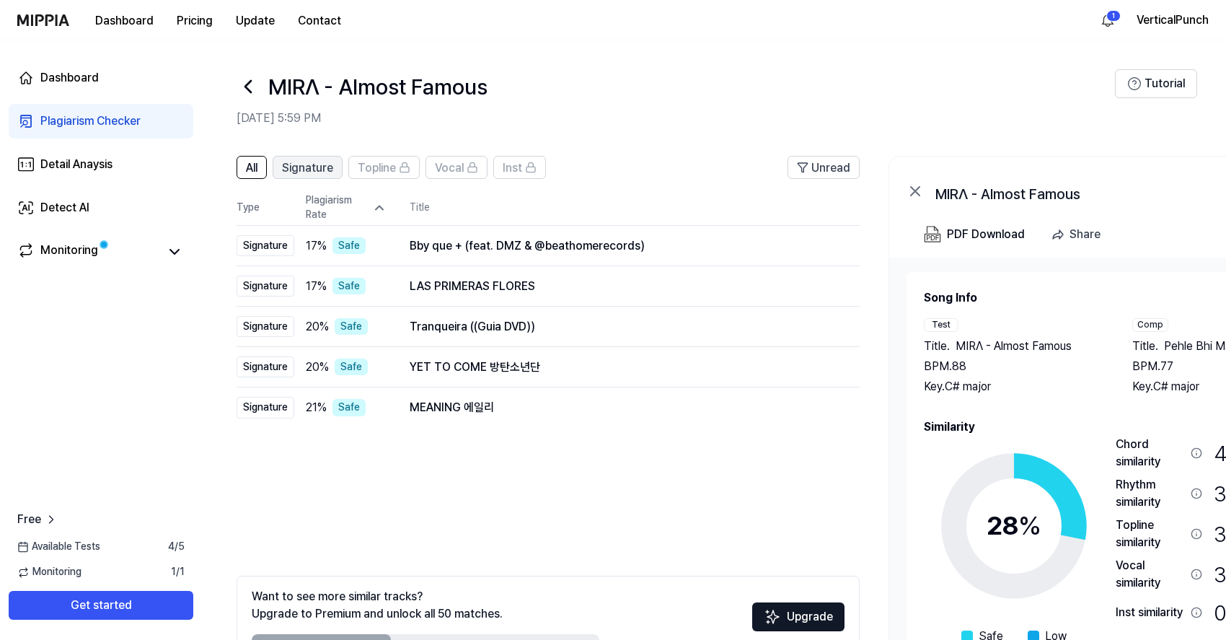
click at [321, 165] on span "Signature" at bounding box center [307, 167] width 51 height 17
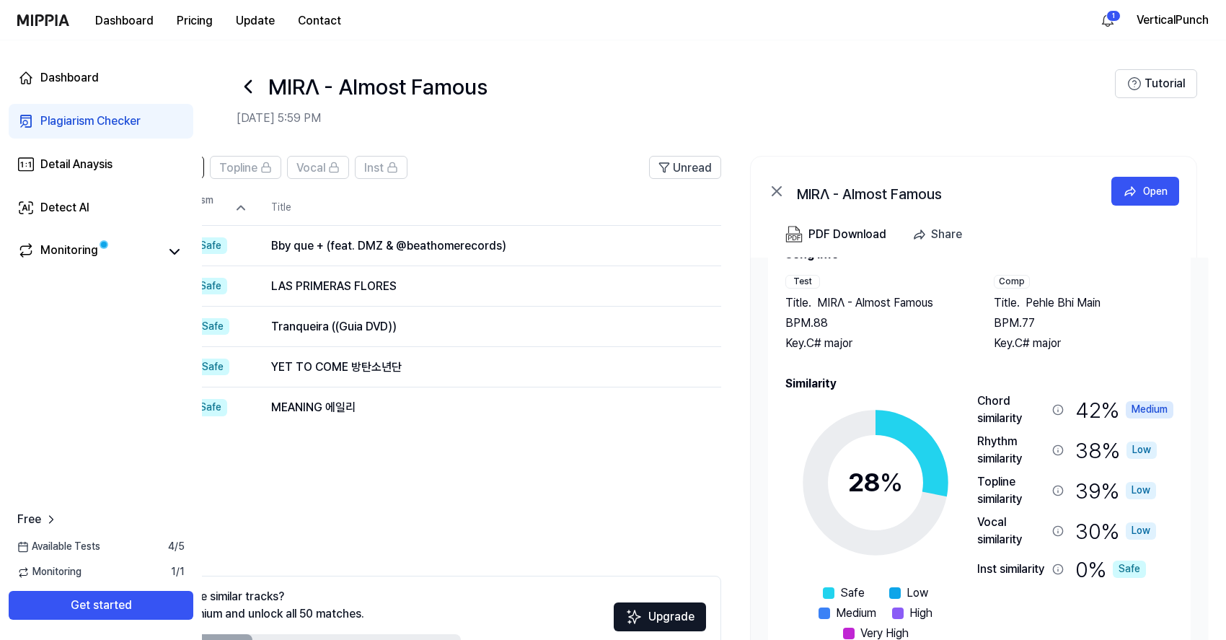
scroll to position [44, 0]
click at [666, 278] on button "Open" at bounding box center [677, 286] width 42 height 23
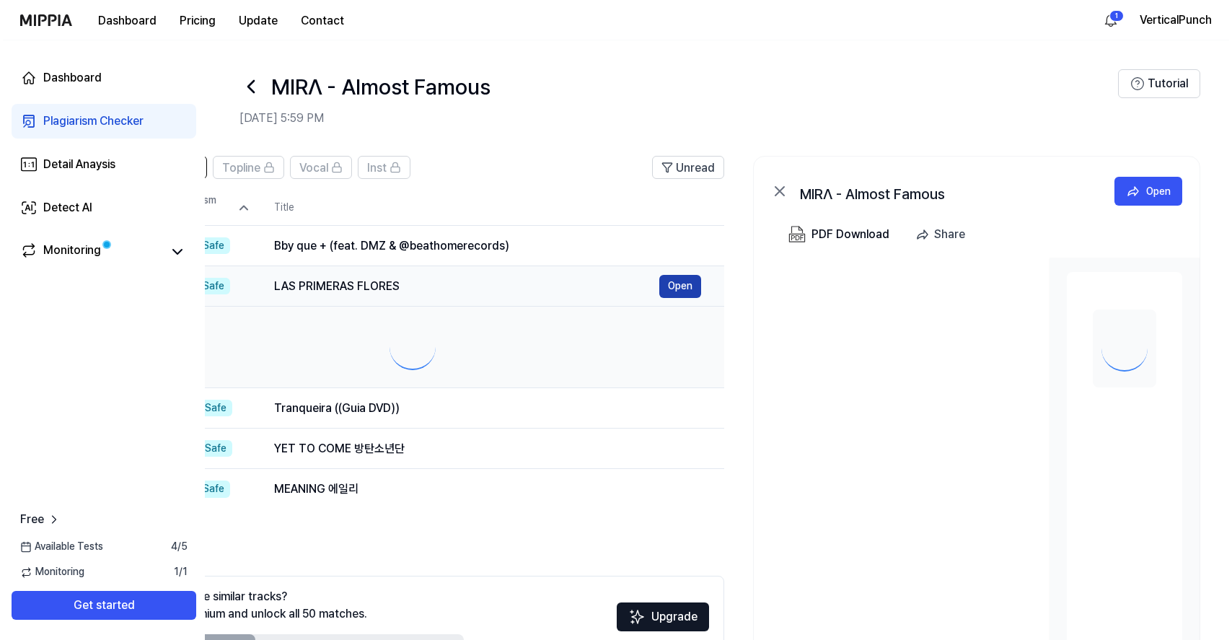
scroll to position [0, 0]
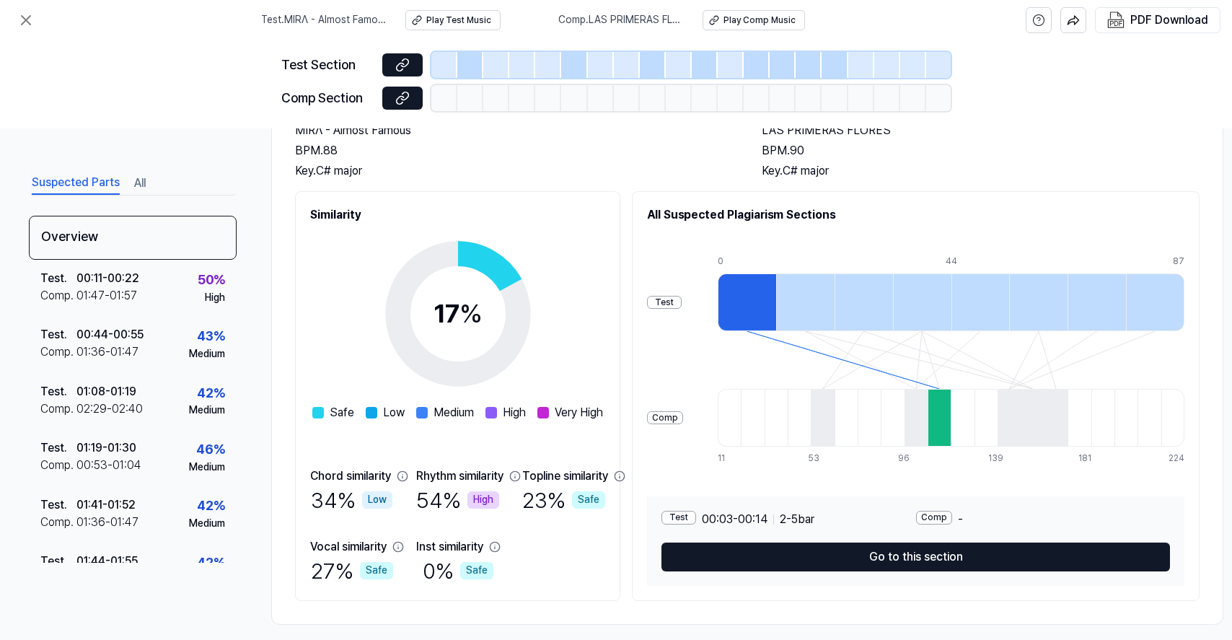
scroll to position [131, 0]
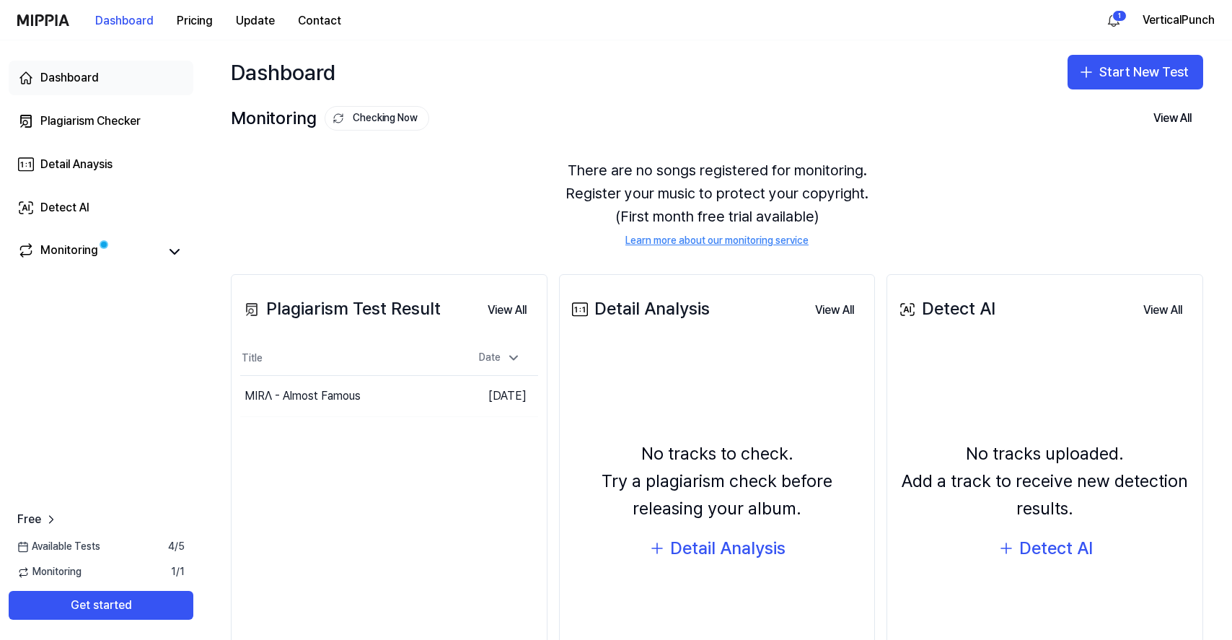
click at [91, 82] on div "Dashboard" at bounding box center [69, 77] width 58 height 17
click at [90, 109] on link "Plagiarism Checker" at bounding box center [101, 121] width 185 height 35
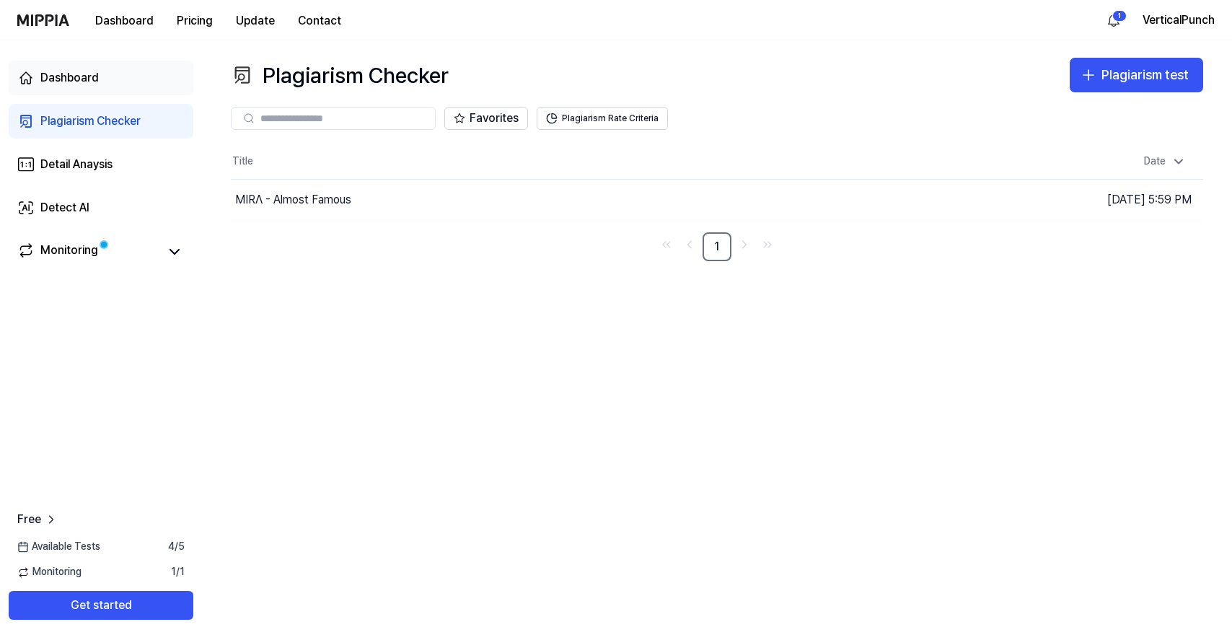
click at [80, 84] on div "Dashboard" at bounding box center [69, 77] width 58 height 17
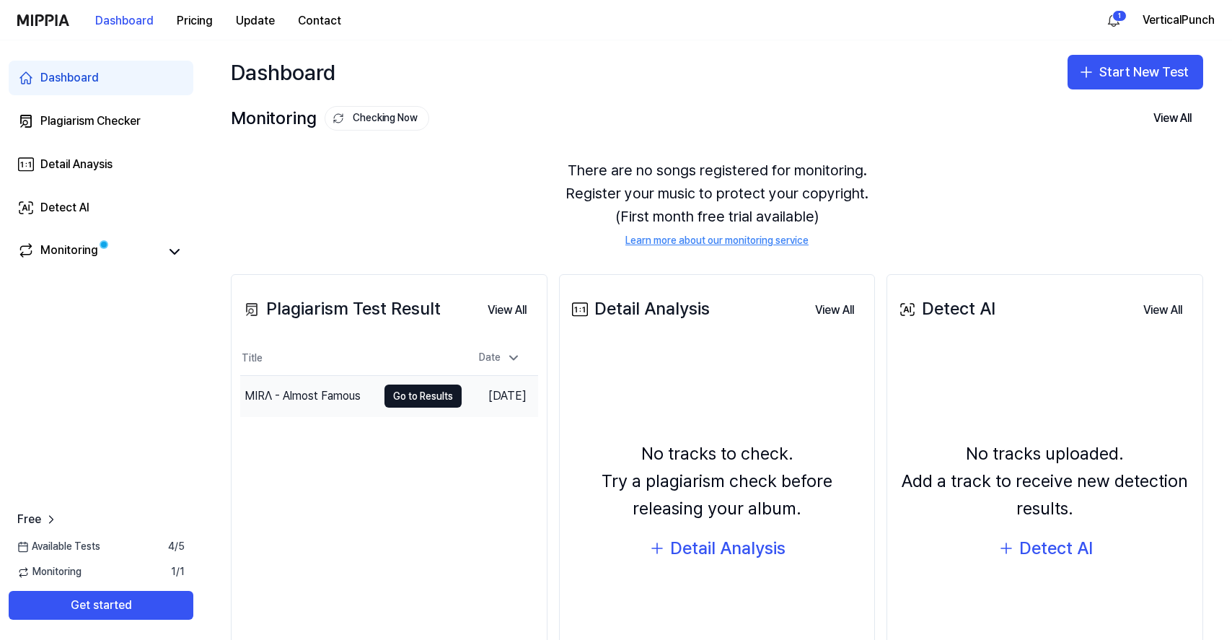
click at [348, 409] on div "MIRΛ - Almost Famous" at bounding box center [308, 396] width 137 height 40
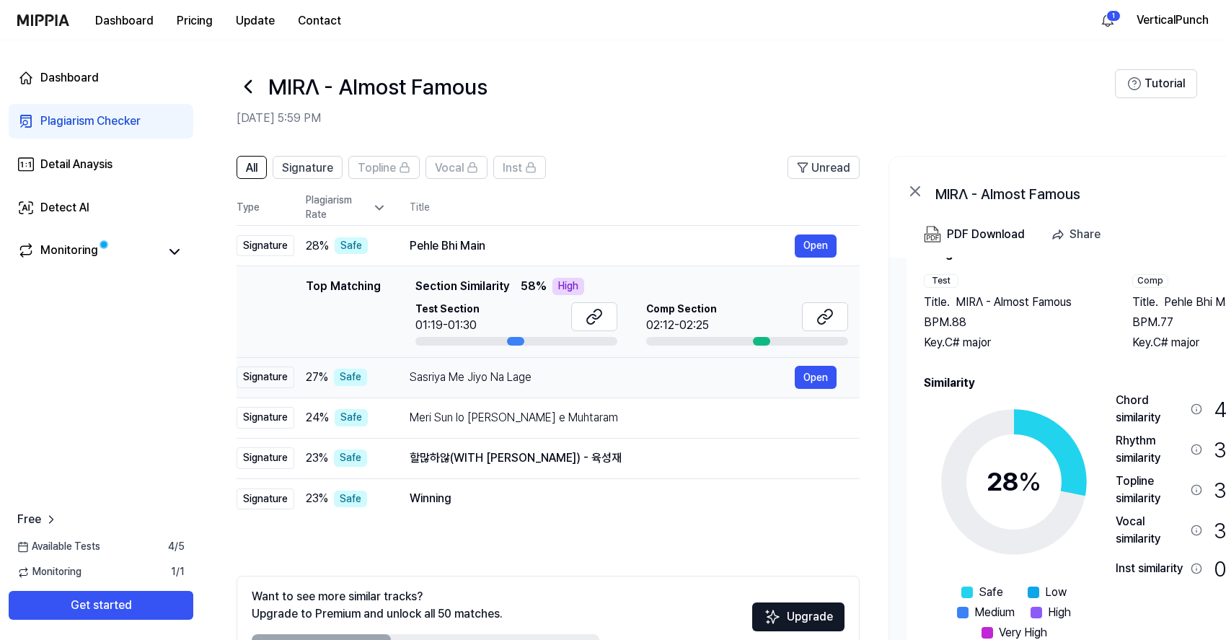
click at [385, 375] on div "27 % Safe" at bounding box center [346, 377] width 81 height 17
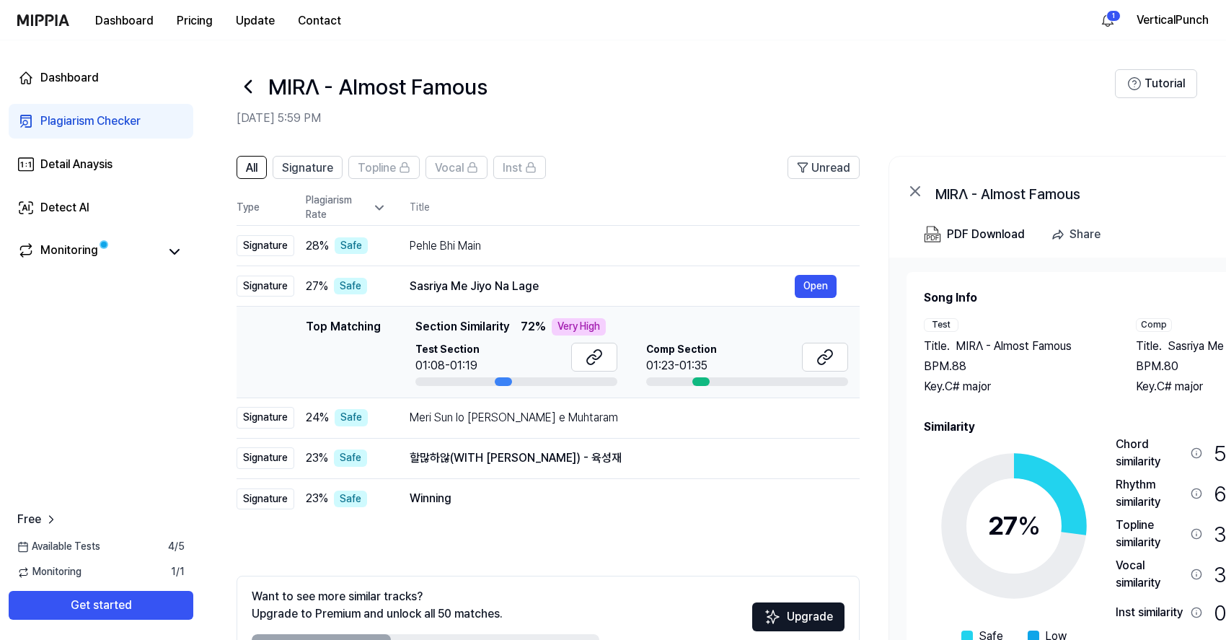
click at [390, 366] on div "Top Matching Top Matching Section Similarity 72 % Very High Test Section 01:08-…" at bounding box center [548, 352] width 600 height 68
drag, startPoint x: 415, startPoint y: 289, endPoint x: 545, endPoint y: 295, distance: 130.7
click at [545, 295] on div "Sasriya Me Jiyo Na Lage Open" at bounding box center [623, 286] width 427 height 23
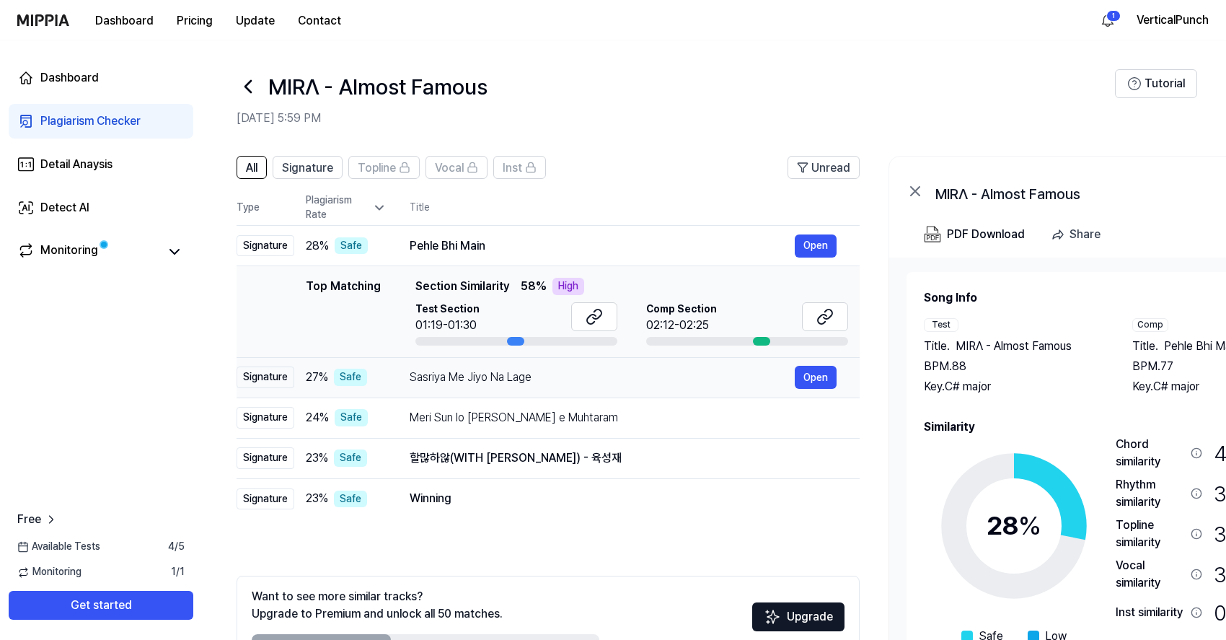
click at [393, 371] on td "Sasriya Me Jiyo Na Lage Open" at bounding box center [623, 377] width 473 height 40
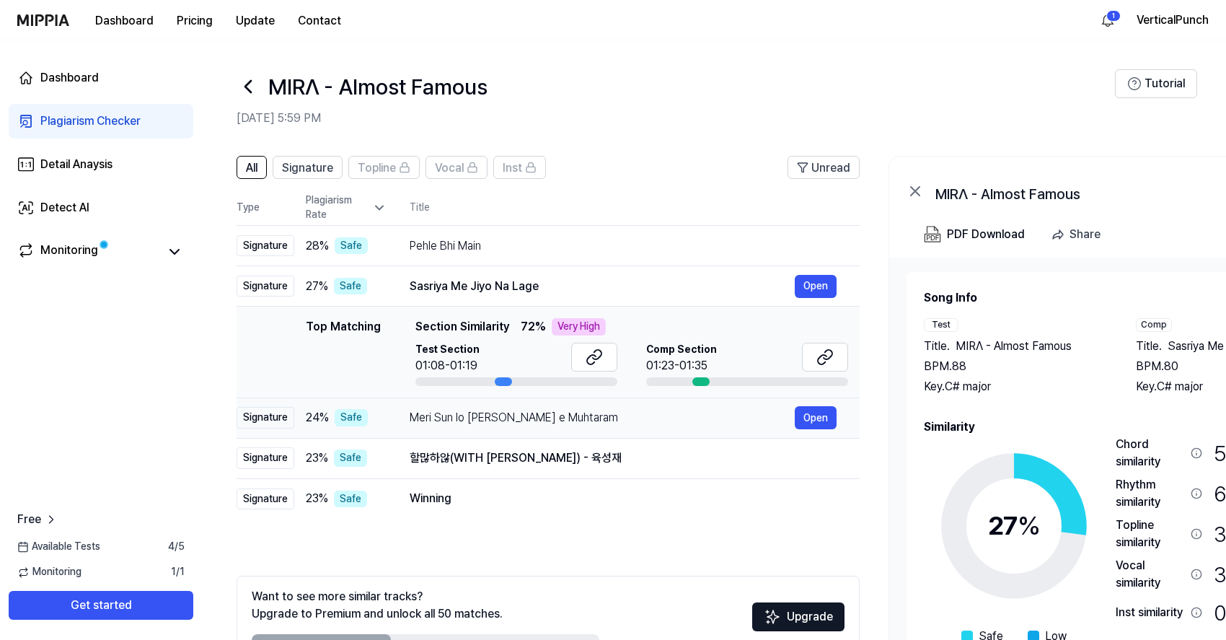
click at [384, 410] on div "24 % Safe" at bounding box center [346, 417] width 81 height 17
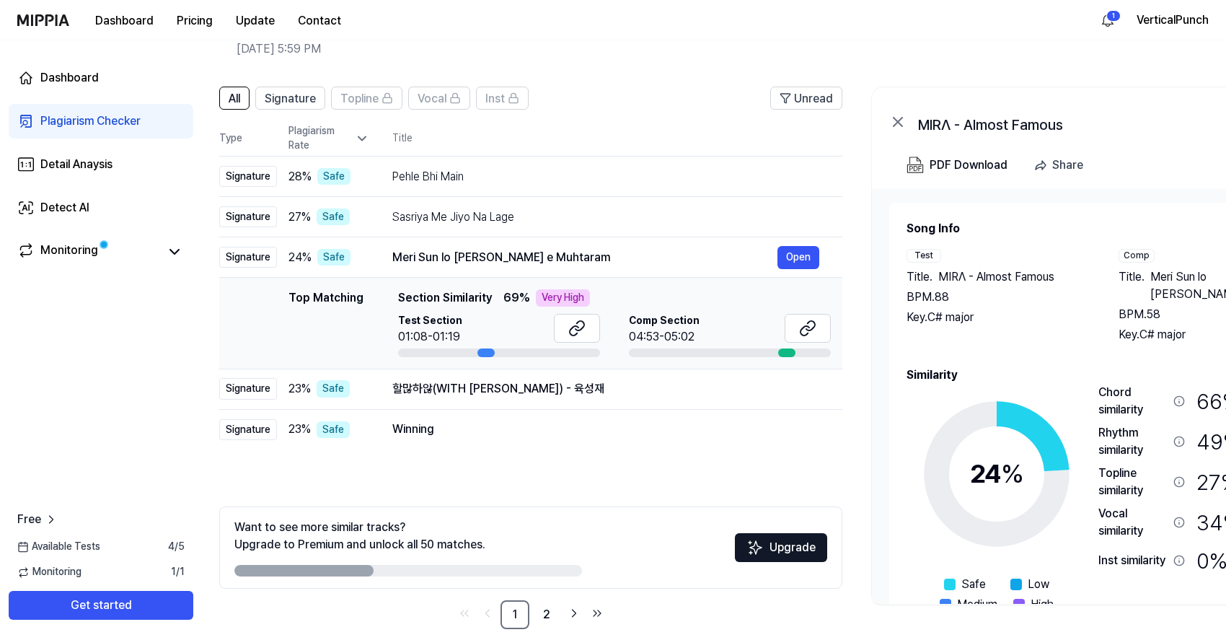
scroll to position [0, 17]
click at [380, 304] on div "Top Matching Top Matching Section Similarity 69 % Very High Test Section 01:08-…" at bounding box center [531, 323] width 600 height 68
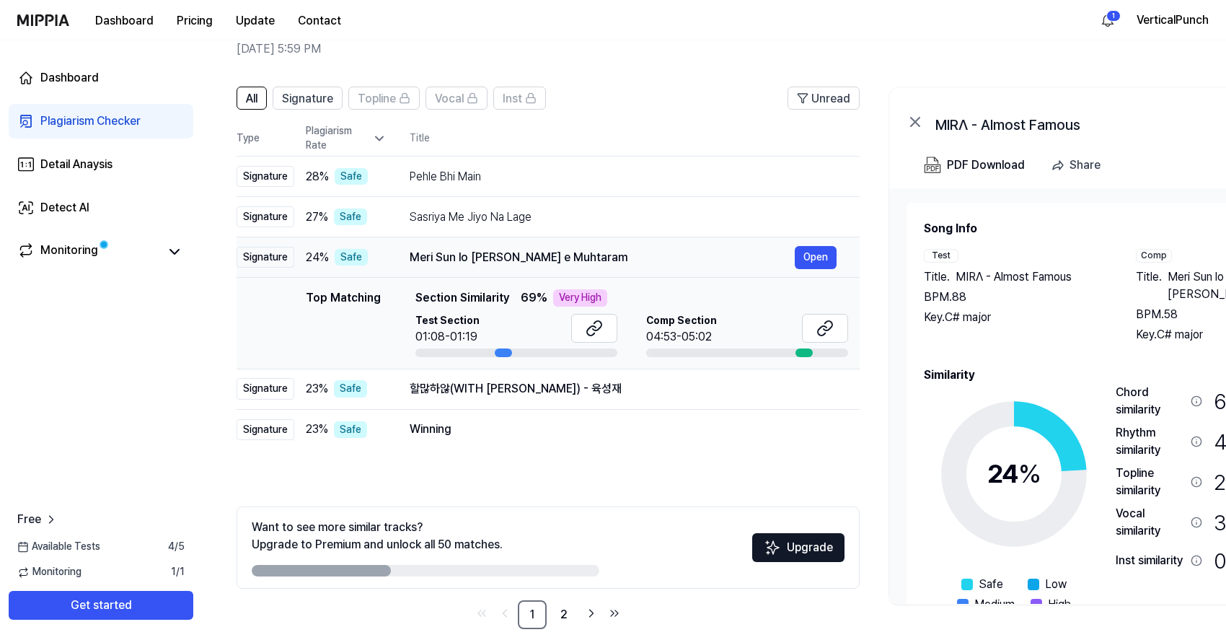
drag, startPoint x: 394, startPoint y: 261, endPoint x: 491, endPoint y: 265, distance: 97.5
click at [491, 265] on div "Meri Sun lo [PERSON_NAME] e Muhtaram" at bounding box center [602, 257] width 385 height 17
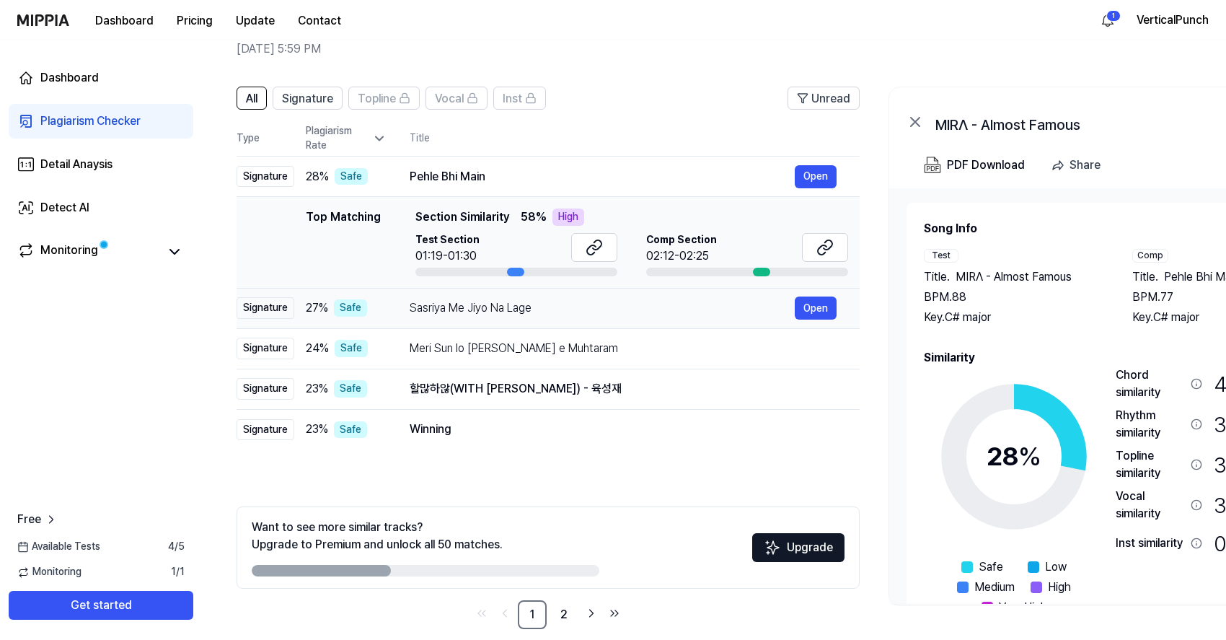
click at [397, 320] on td "Sasriya Me Jiyo Na Lage Open" at bounding box center [623, 308] width 473 height 40
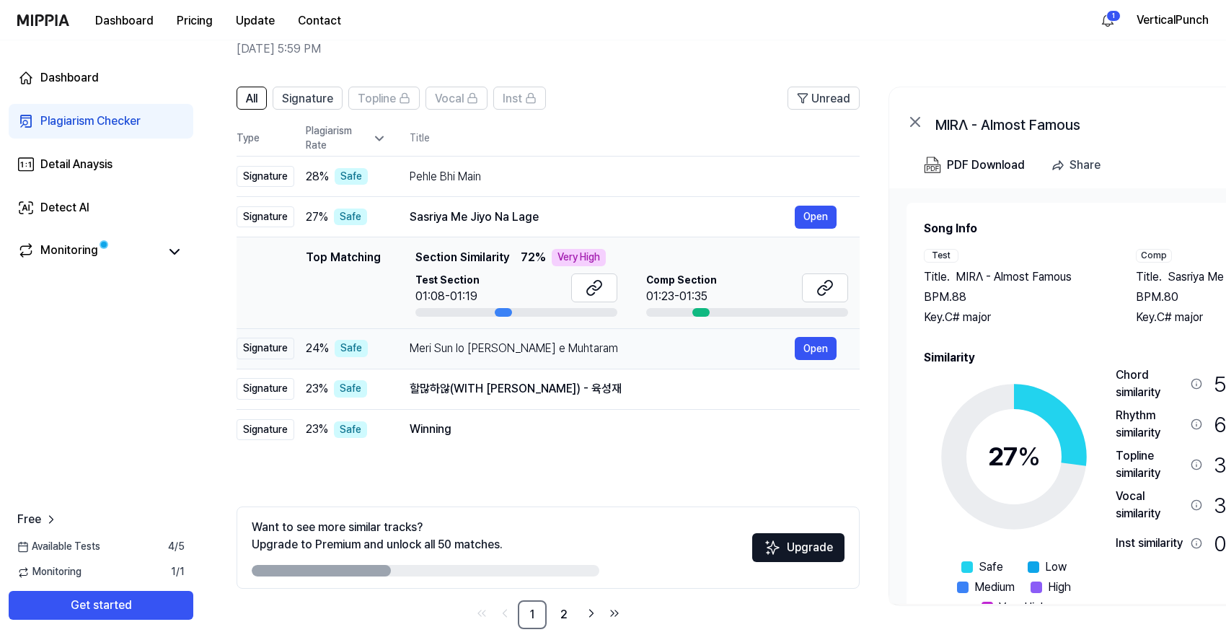
click at [397, 346] on td "Meri Sun lo Sada Murshid e Muhtaram Open" at bounding box center [623, 348] width 473 height 40
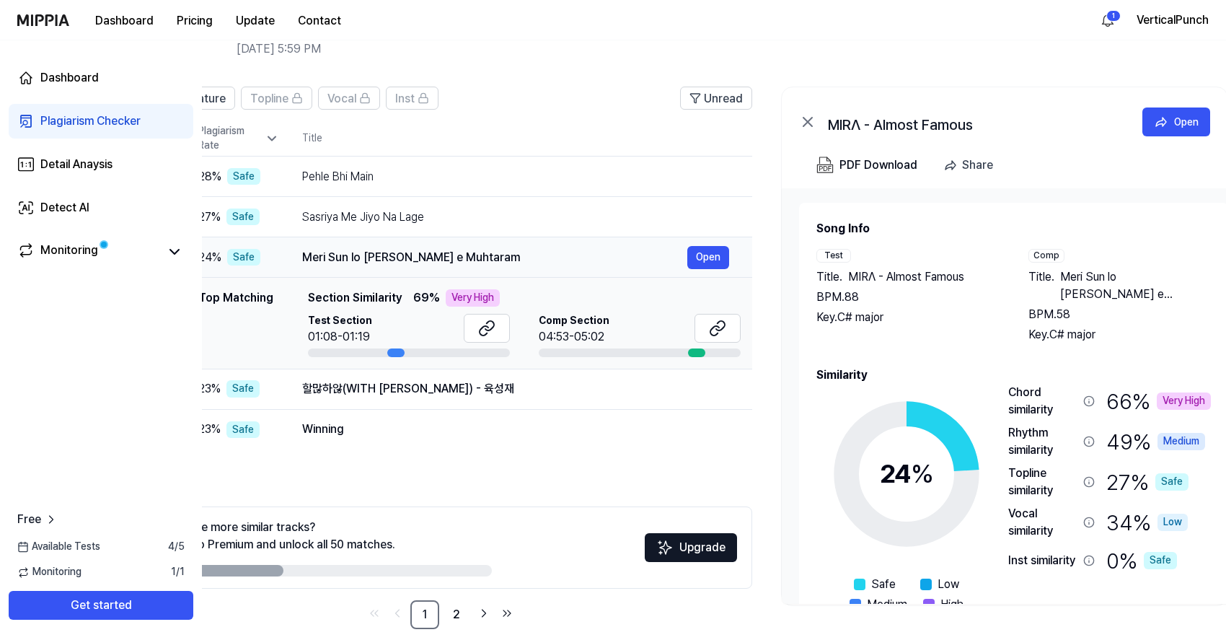
scroll to position [0, 96]
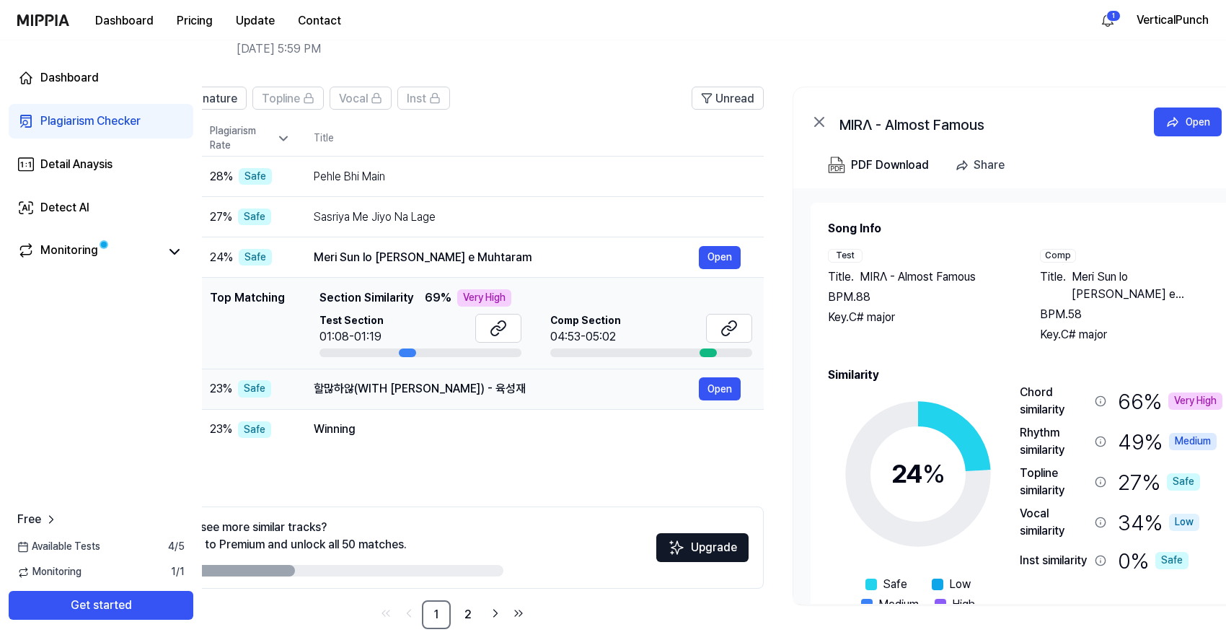
click at [306, 379] on td "할많하않(WITH 정일훈) - 육성재 Open" at bounding box center [527, 389] width 473 height 40
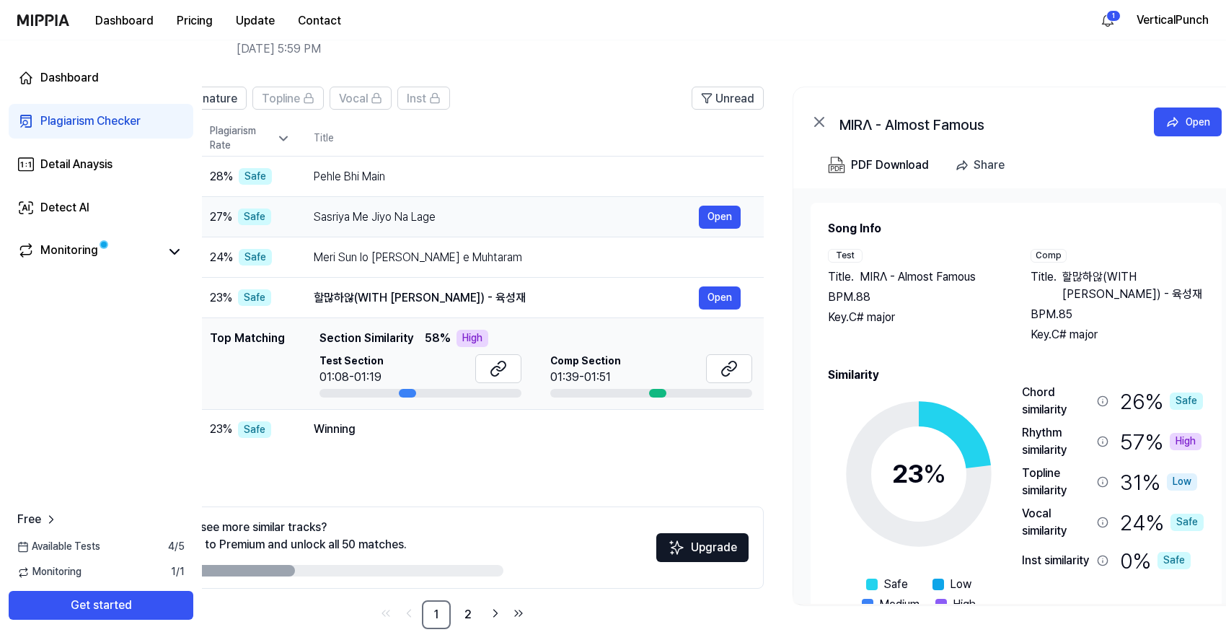
click at [314, 220] on div "Sasriya Me Jiyo Na Lage" at bounding box center [506, 216] width 385 height 17
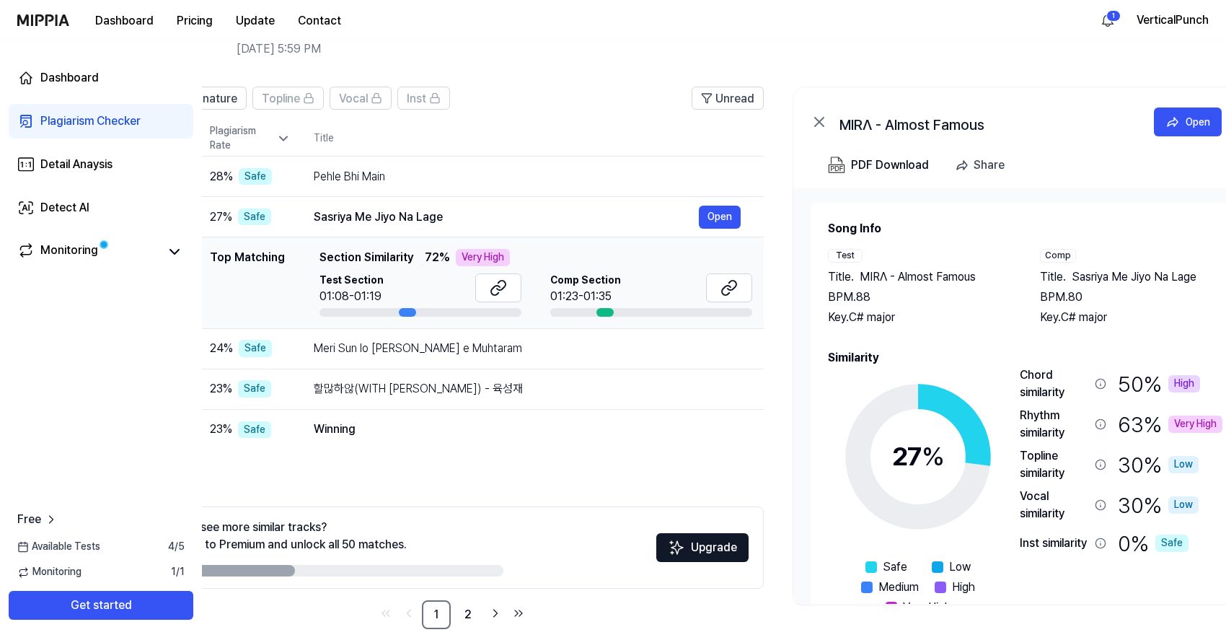
scroll to position [87, 0]
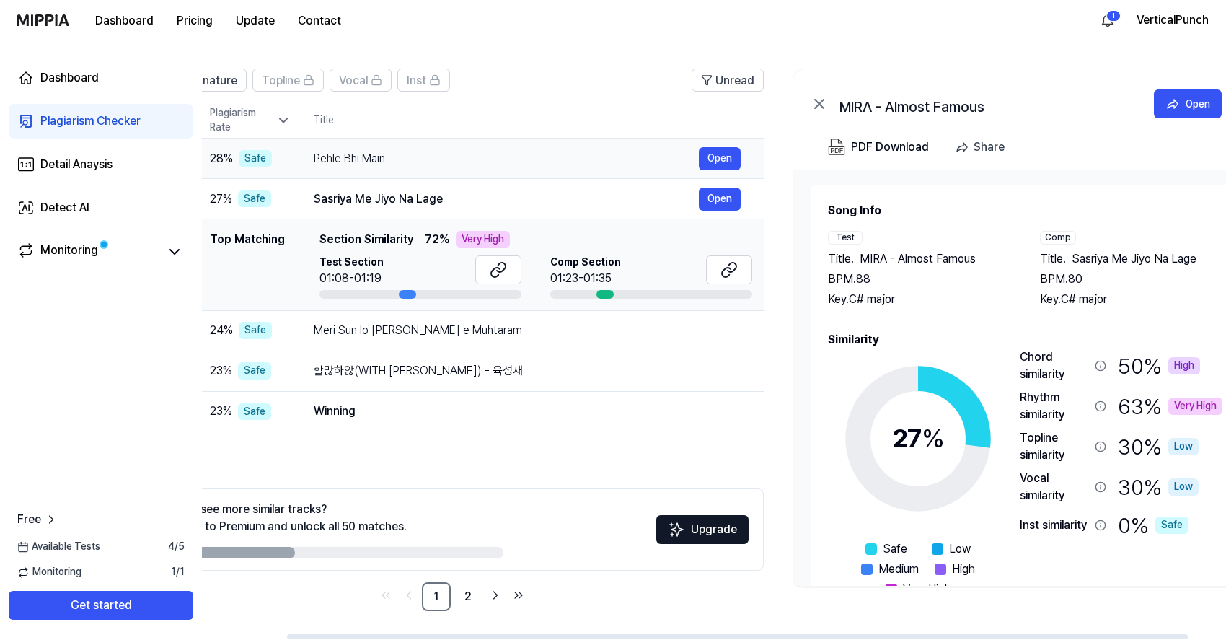
click at [430, 156] on div "Pehle Bhi Main" at bounding box center [506, 158] width 385 height 17
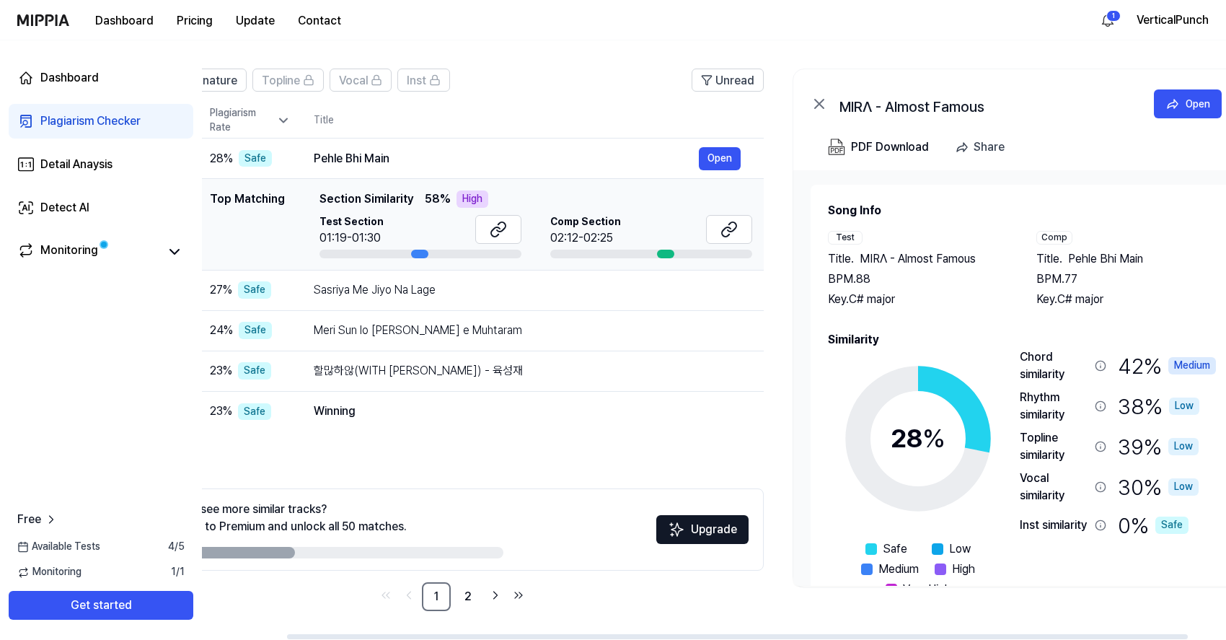
click at [528, 184] on td "Top Matching Top Matching Section Similarity 58 % High Test Section 01:19-01:30…" at bounding box center [452, 225] width 623 height 92
click at [269, 203] on div "Top Matching" at bounding box center [247, 224] width 75 height 68
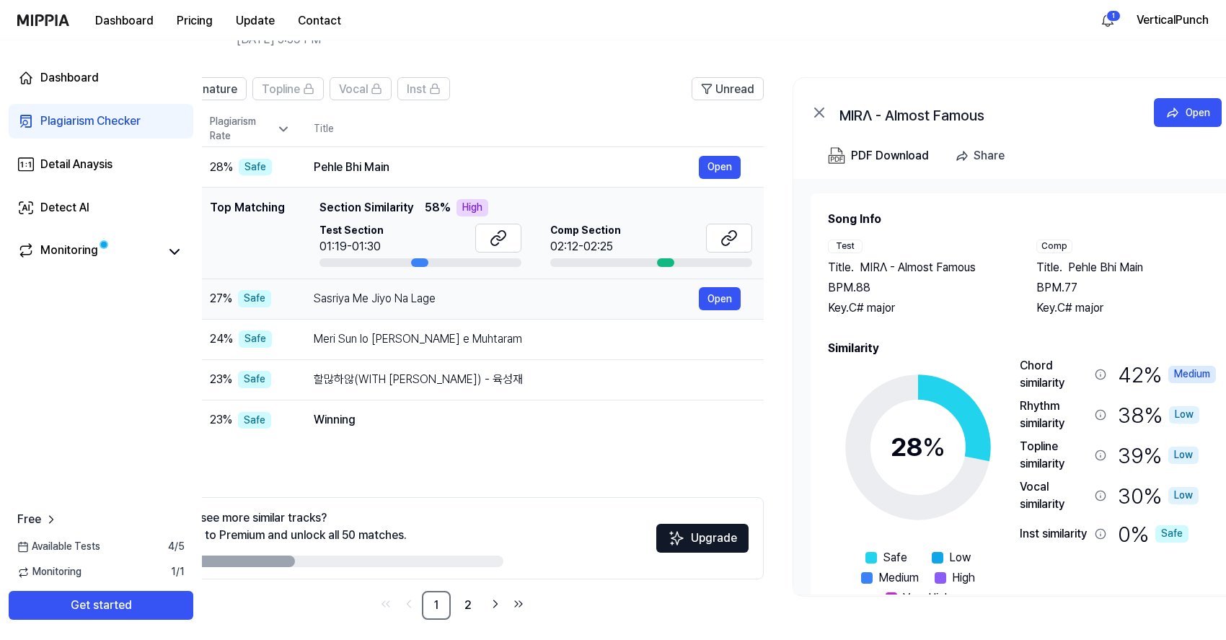
click at [276, 296] on div "27 % Safe" at bounding box center [250, 298] width 81 height 17
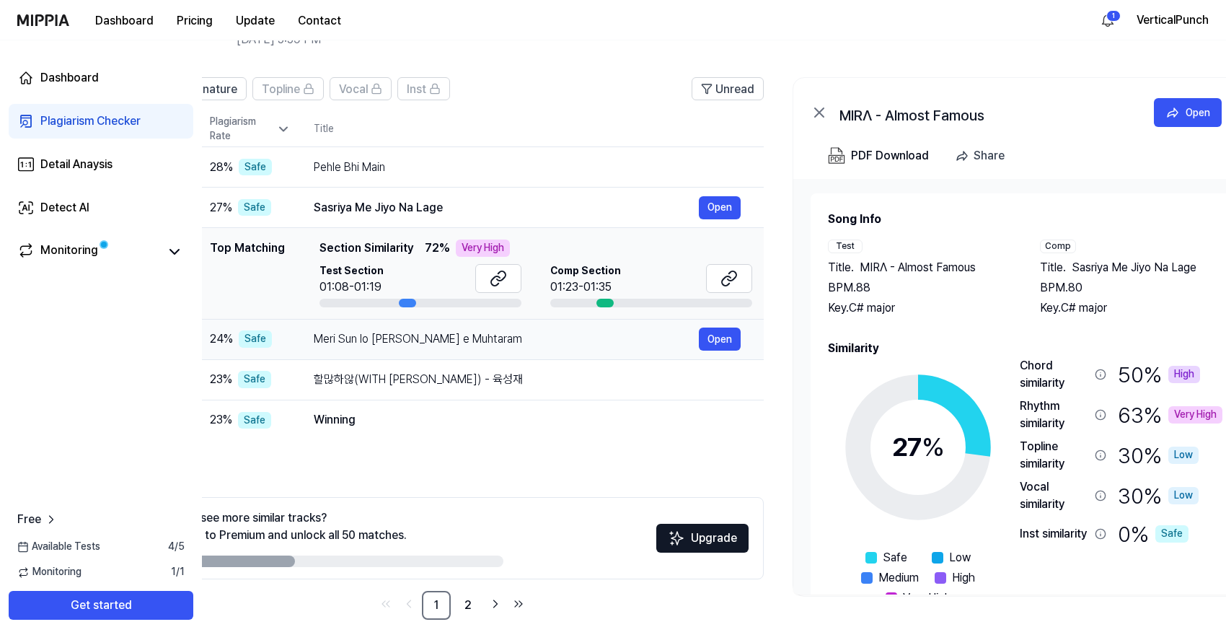
click at [301, 338] on td "Meri Sun lo Sada Murshid e Muhtaram Open" at bounding box center [527, 339] width 473 height 40
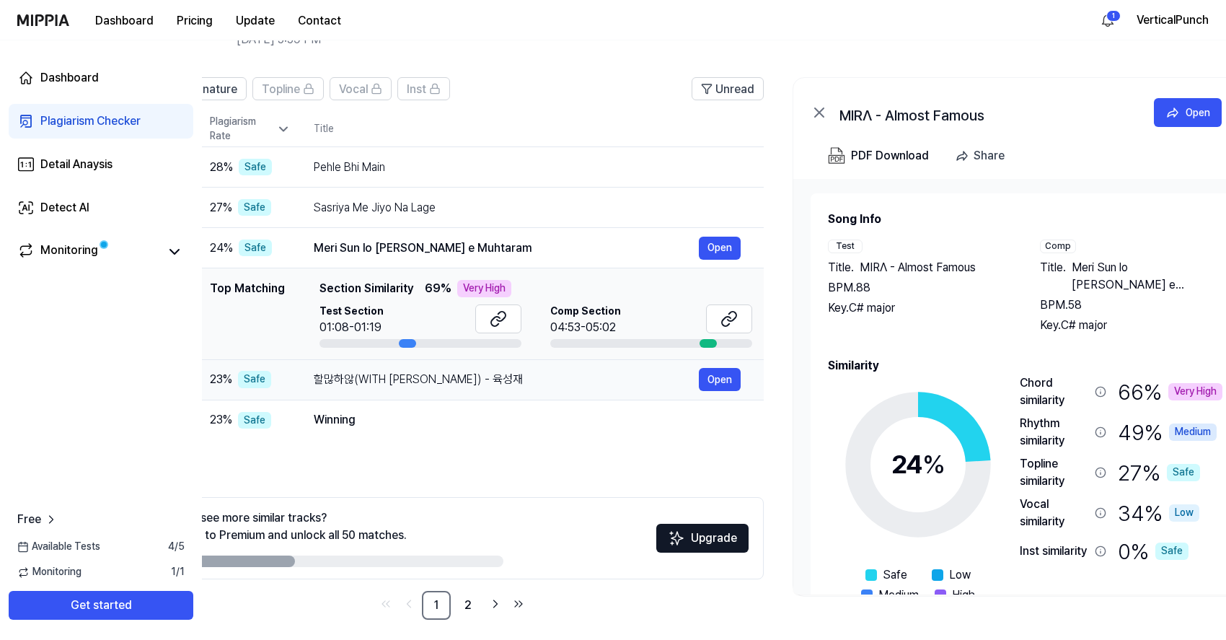
click at [301, 384] on td "할많하않(WITH 정일훈) - 육성재 Open" at bounding box center [527, 379] width 473 height 40
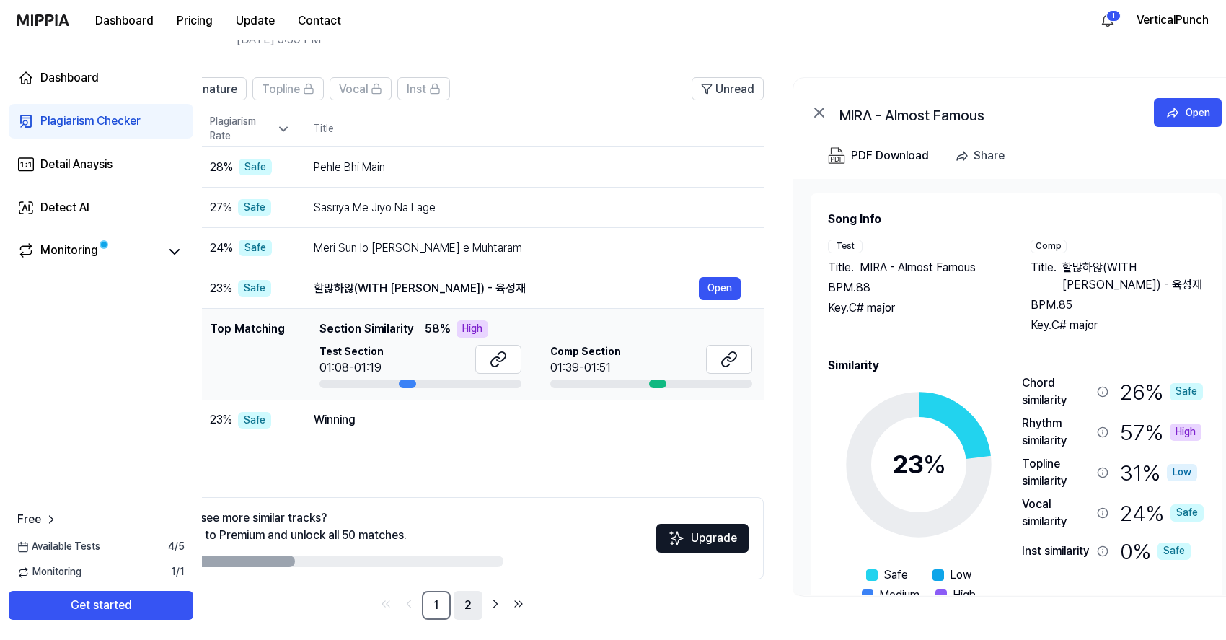
click at [472, 599] on link "2" at bounding box center [468, 605] width 29 height 29
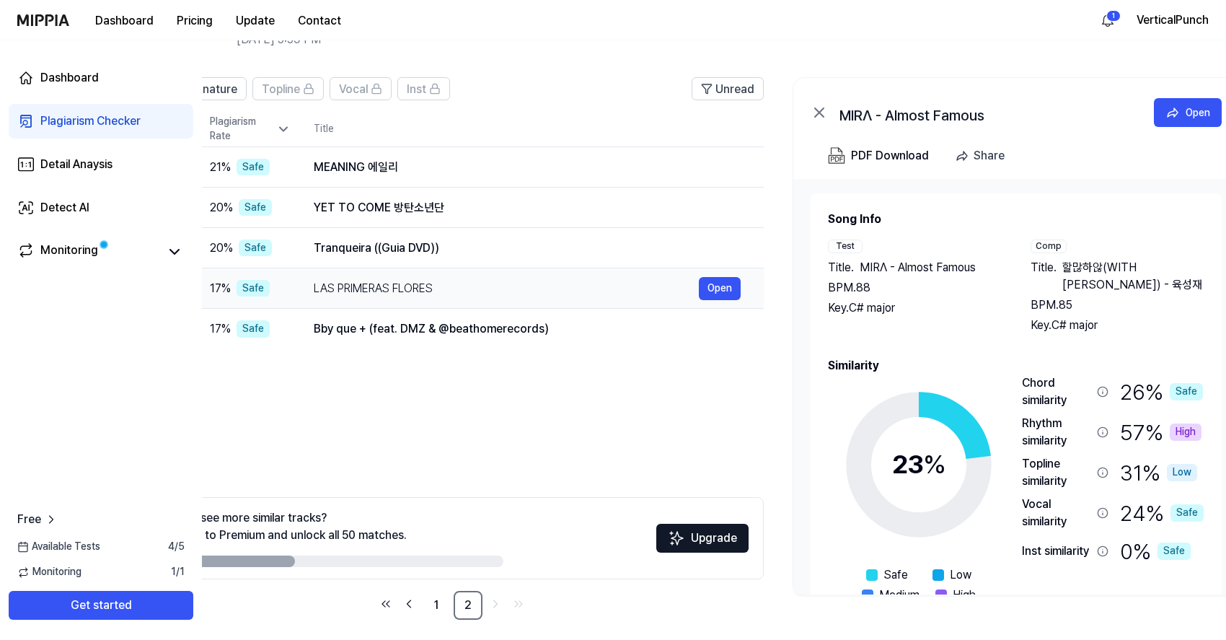
click at [389, 291] on div "LAS PRIMERAS FLORES" at bounding box center [506, 288] width 385 height 17
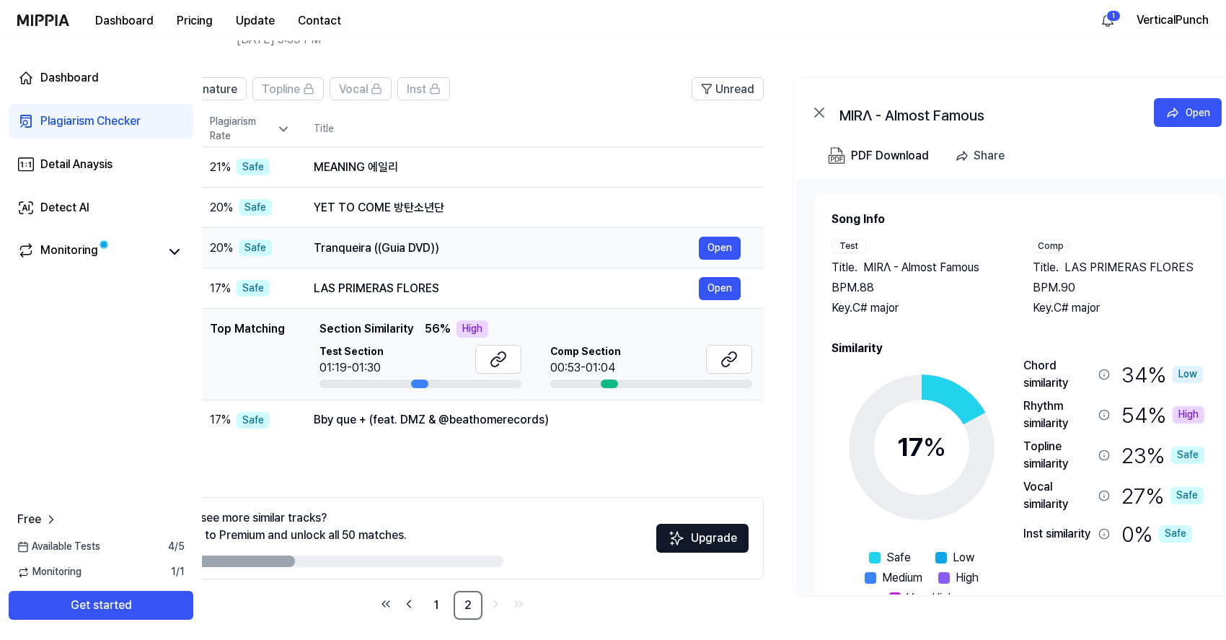
click at [379, 263] on td "Tranqueira ((Guia DVD)) Open" at bounding box center [527, 248] width 473 height 40
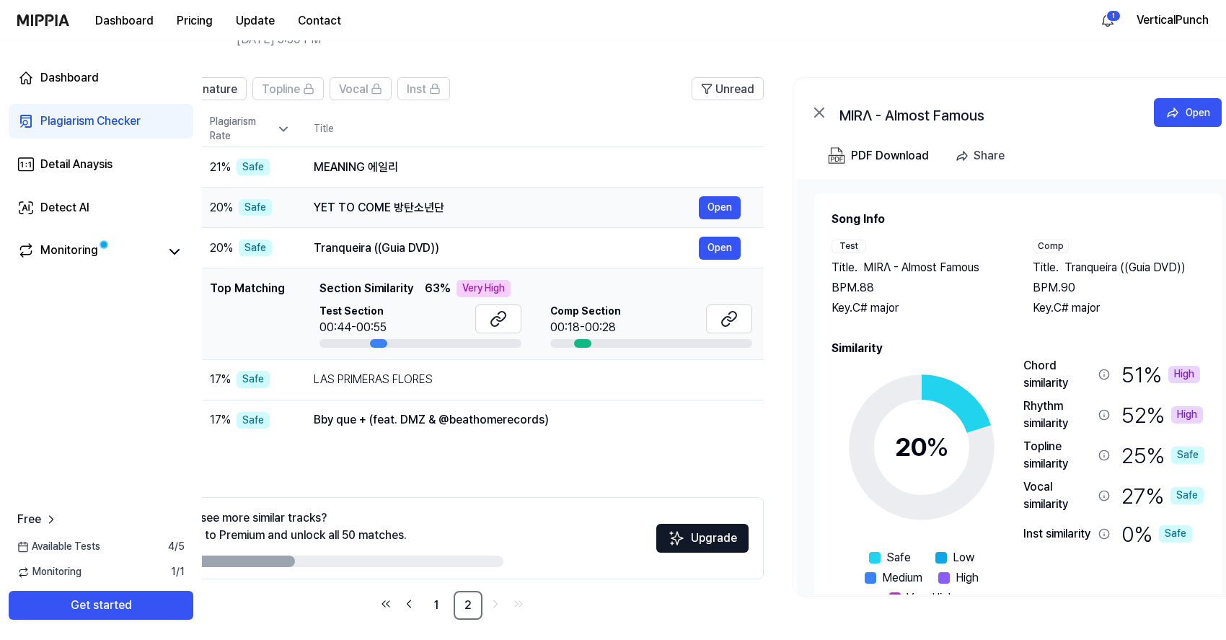
click at [366, 220] on td "YET TO COME 방탄소년단 Open" at bounding box center [527, 208] width 473 height 40
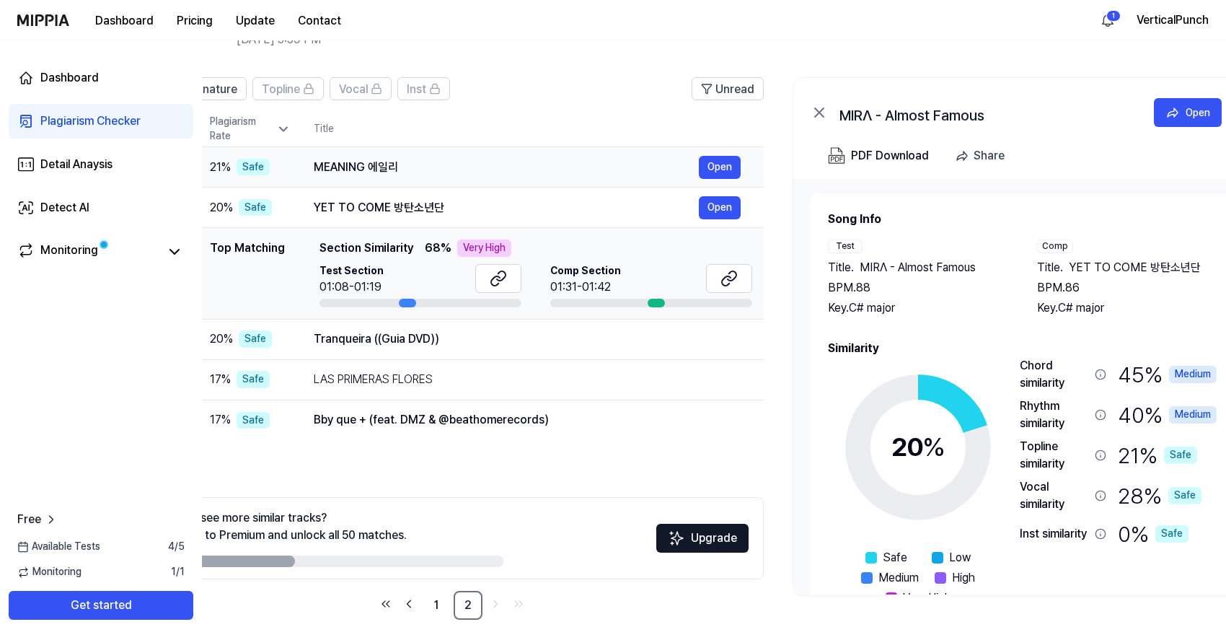
click at [356, 182] on td "MEANING 에일리 Open" at bounding box center [527, 167] width 473 height 40
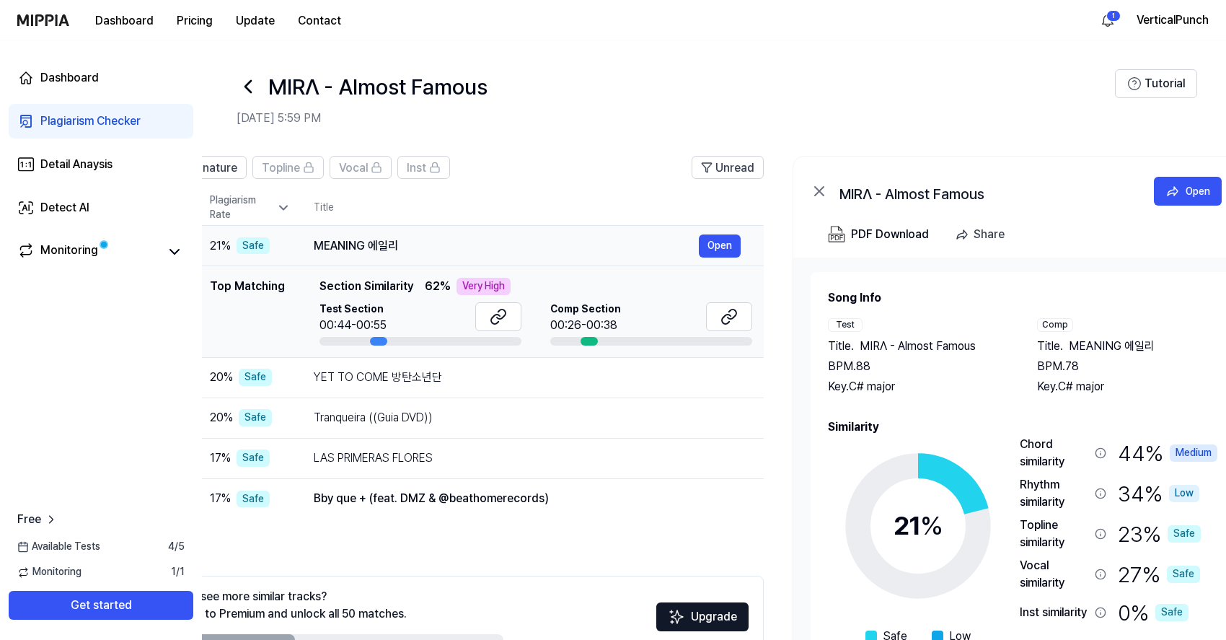
click at [544, 257] on td "MEANING 에일리 Open" at bounding box center [527, 246] width 473 height 40
